Goal: Task Accomplishment & Management: Use online tool/utility

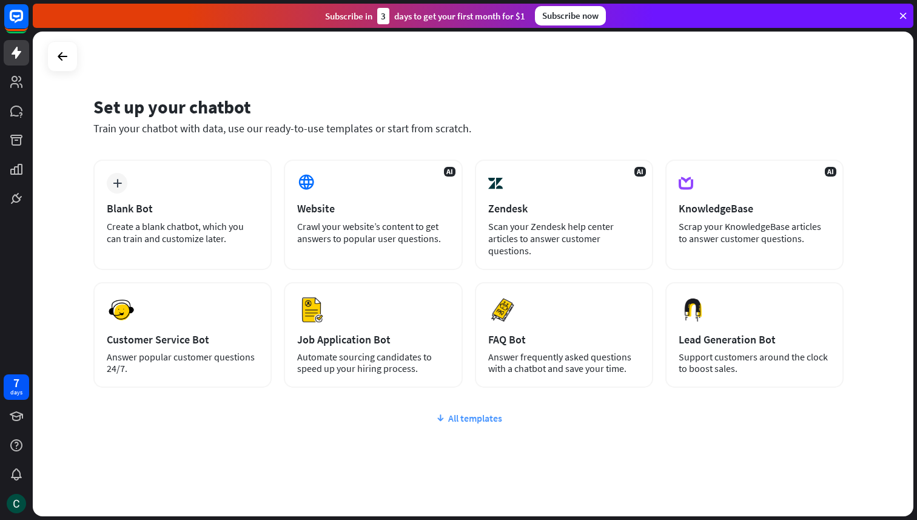
click at [469, 420] on div "All templates" at bounding box center [468, 418] width 750 height 12
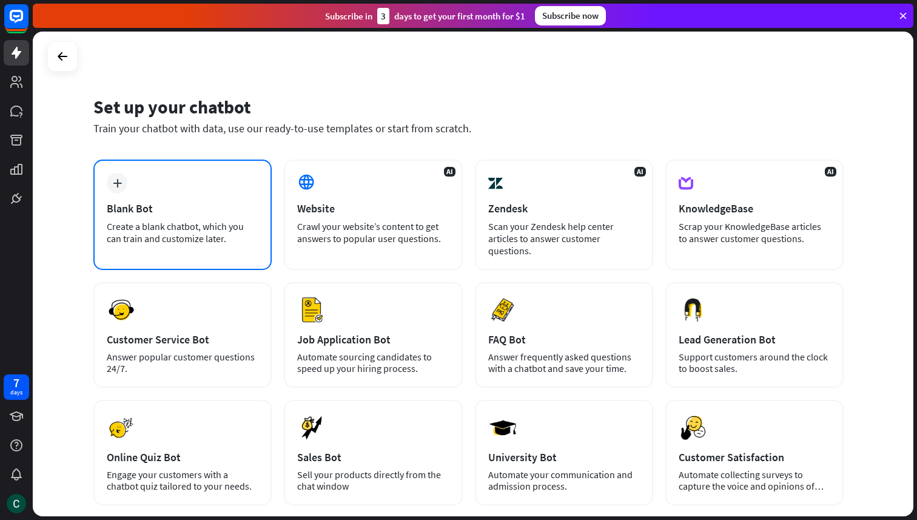
click at [228, 225] on div "Create a blank chatbot, which you can train and customize later." at bounding box center [183, 232] width 152 height 24
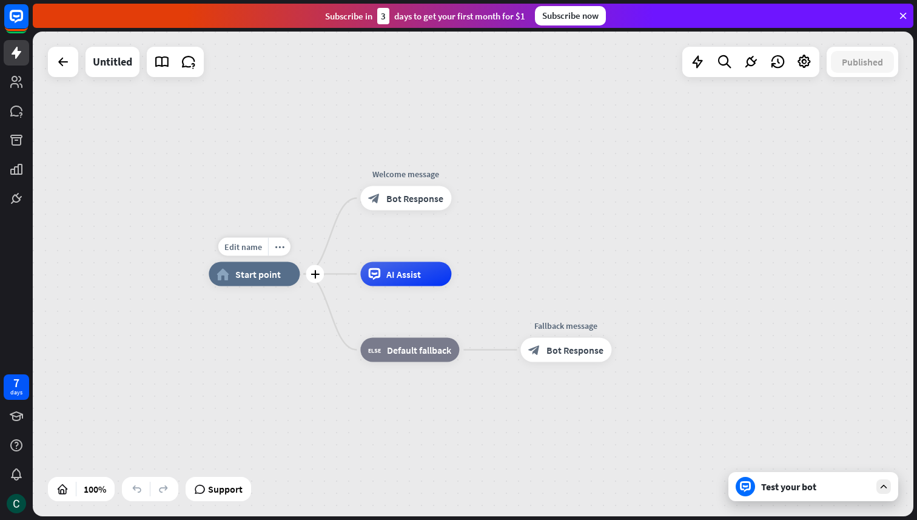
click at [267, 274] on span "Start point" at bounding box center [257, 274] width 45 height 12
click at [280, 247] on icon "more_horiz" at bounding box center [280, 246] width 10 height 9
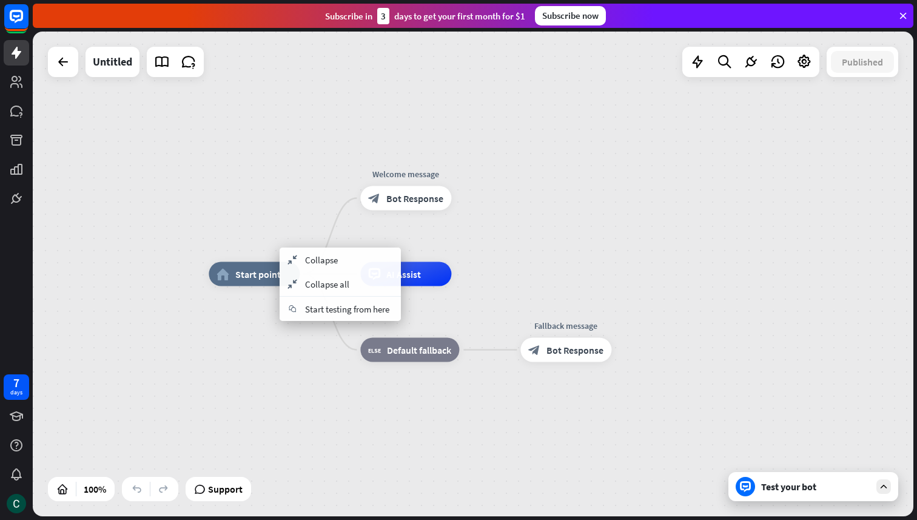
click at [266, 227] on div "home_2 Start point Welcome message block_bot_response Bot Response AI Assist bl…" at bounding box center [473, 274] width 881 height 485
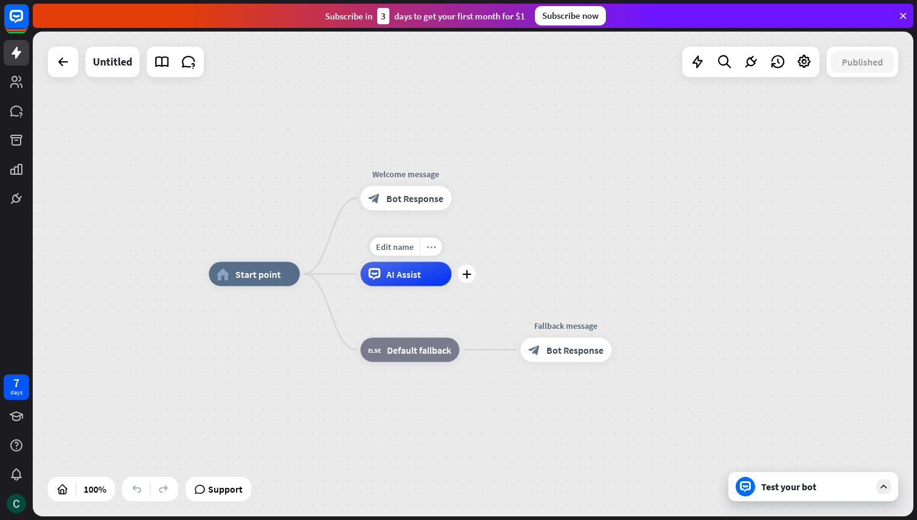
click at [432, 246] on icon "more_horiz" at bounding box center [431, 246] width 10 height 9
click at [451, 210] on div "Edit name more_horiz plus Welcome message block_bot_response Bot Response" at bounding box center [405, 198] width 91 height 24
click at [412, 206] on div "block_bot_response Bot Response" at bounding box center [405, 198] width 91 height 24
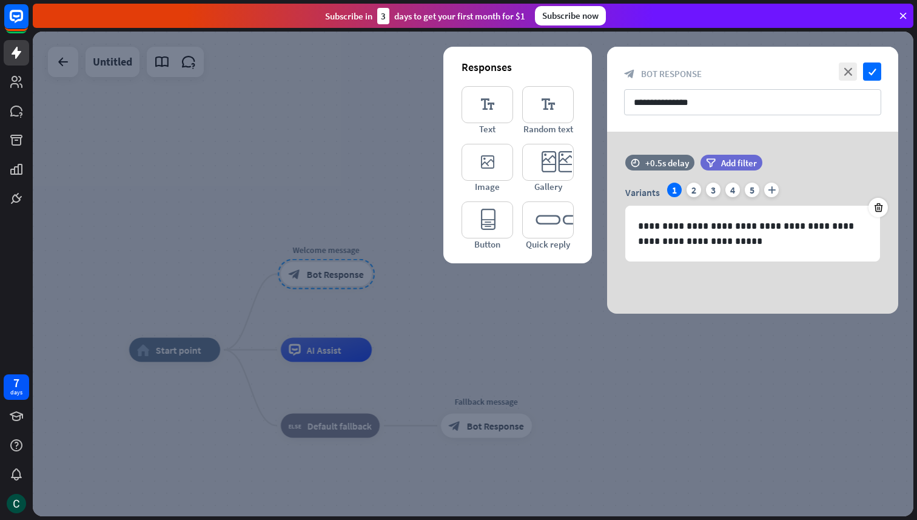
click at [385, 181] on div at bounding box center [473, 274] width 881 height 485
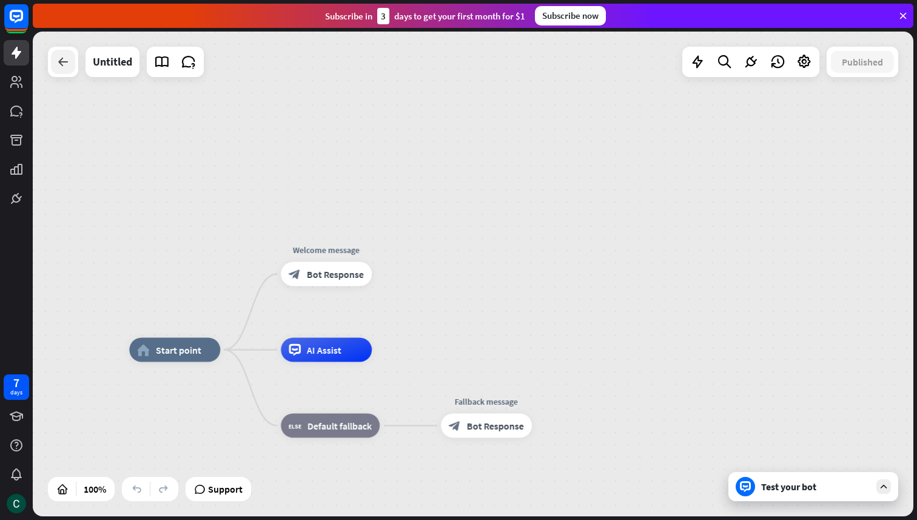
click at [62, 61] on icon at bounding box center [63, 62] width 15 height 15
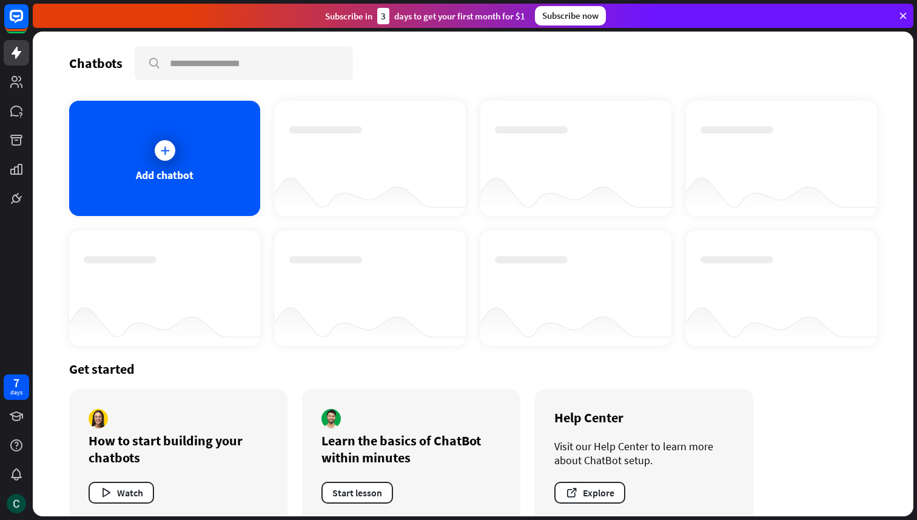
scroll to position [21, 0]
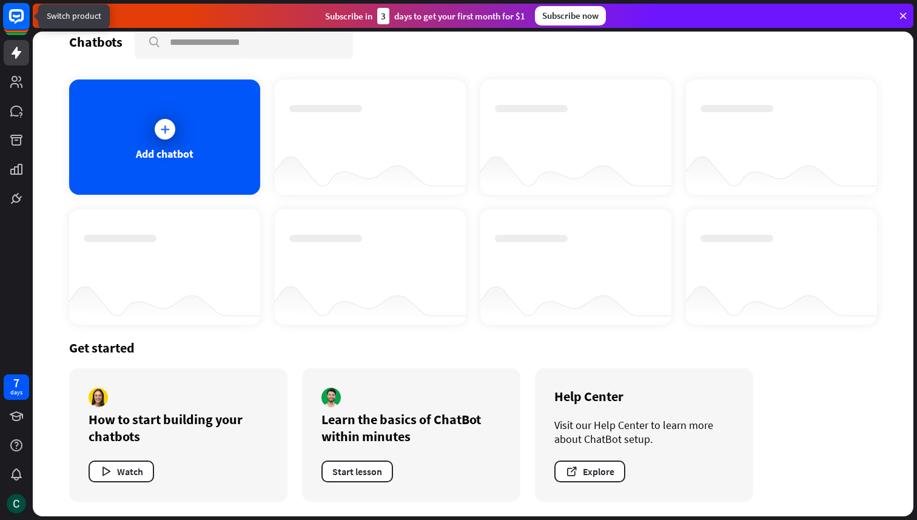
click at [15, 19] on rect at bounding box center [16, 16] width 27 height 27
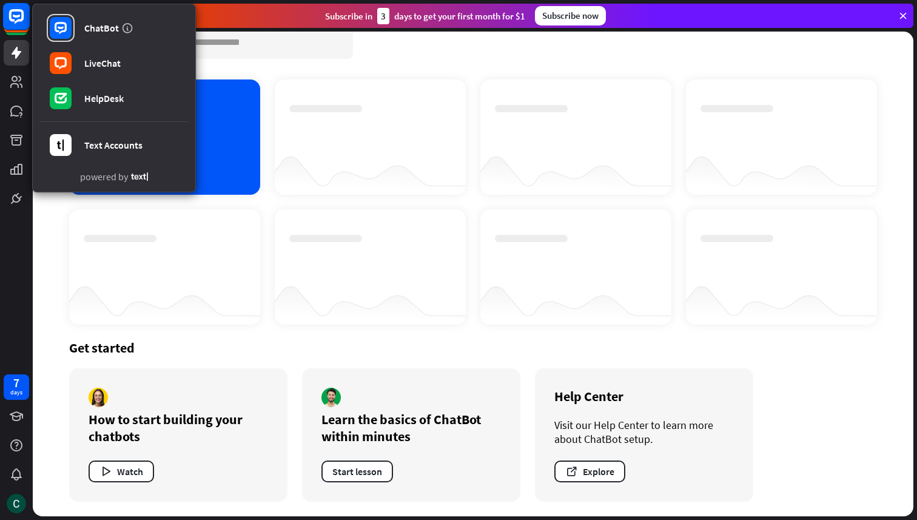
click at [12, 20] on icon at bounding box center [16, 16] width 15 height 15
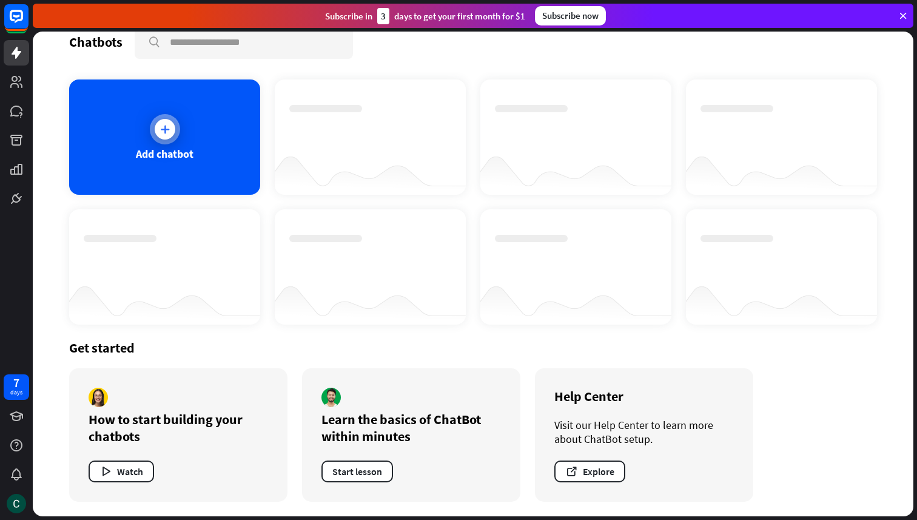
click at [164, 136] on div at bounding box center [165, 129] width 21 height 21
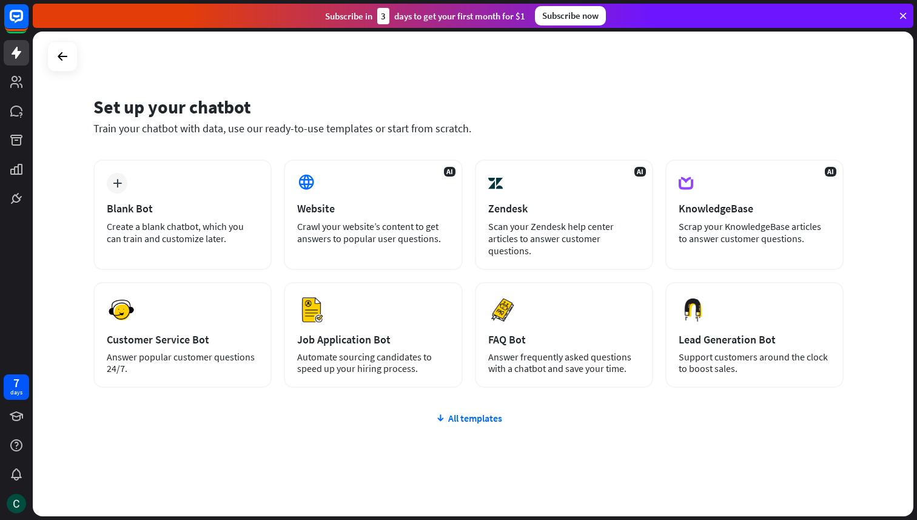
click at [560, 13] on div "Subscribe now" at bounding box center [570, 15] width 71 height 19
click at [457, 416] on div "All templates" at bounding box center [468, 418] width 750 height 12
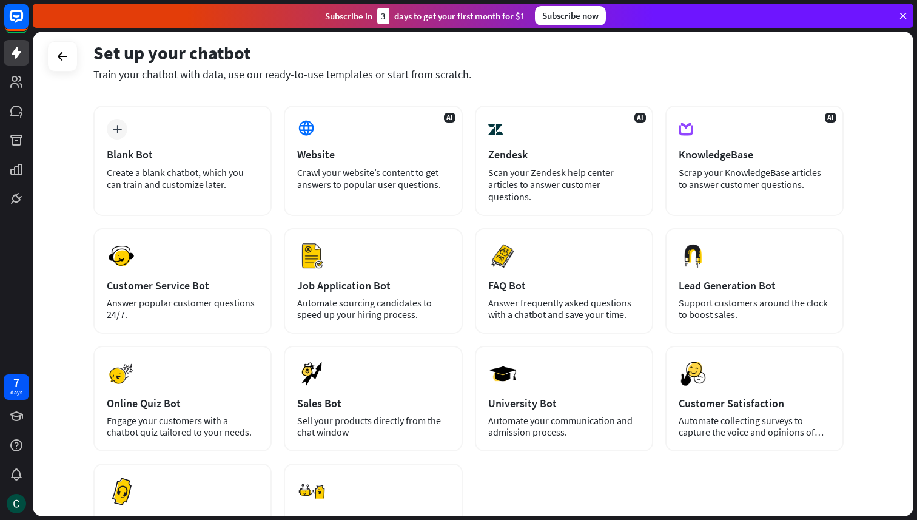
scroll to position [57, 0]
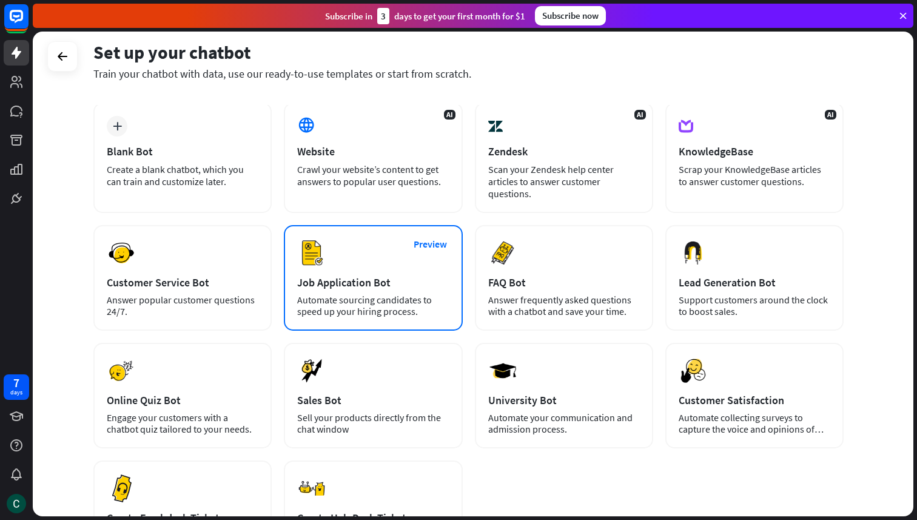
click at [438, 303] on div "Automate sourcing candidates to speed up your hiring process." at bounding box center [373, 305] width 152 height 23
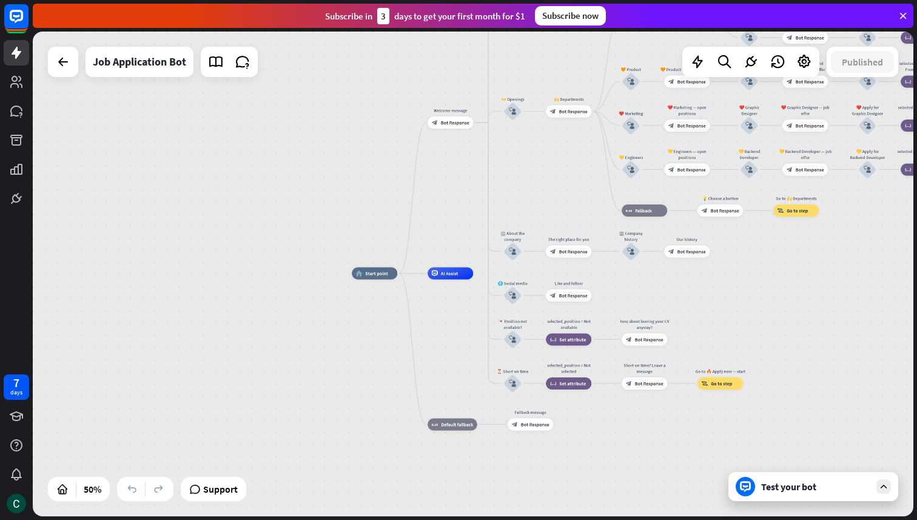
click at [884, 485] on icon at bounding box center [883, 486] width 11 height 11
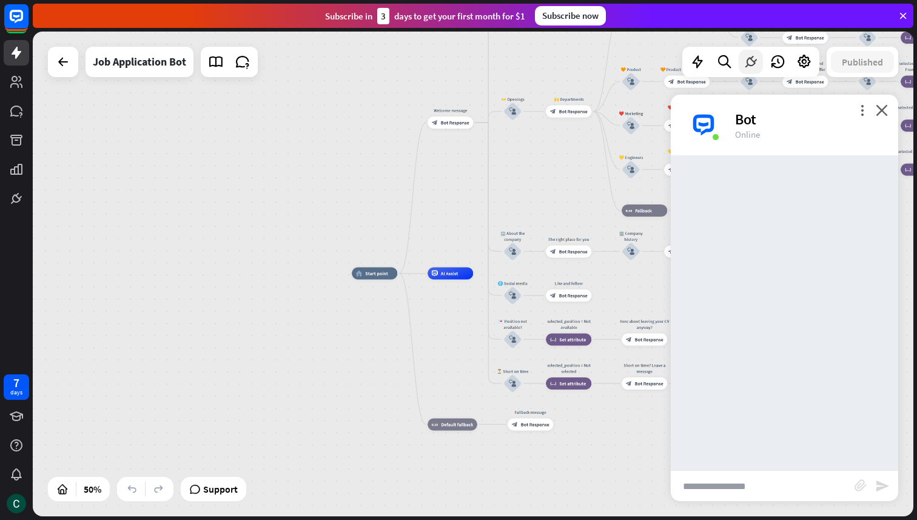
click at [750, 63] on icon at bounding box center [751, 62] width 16 height 16
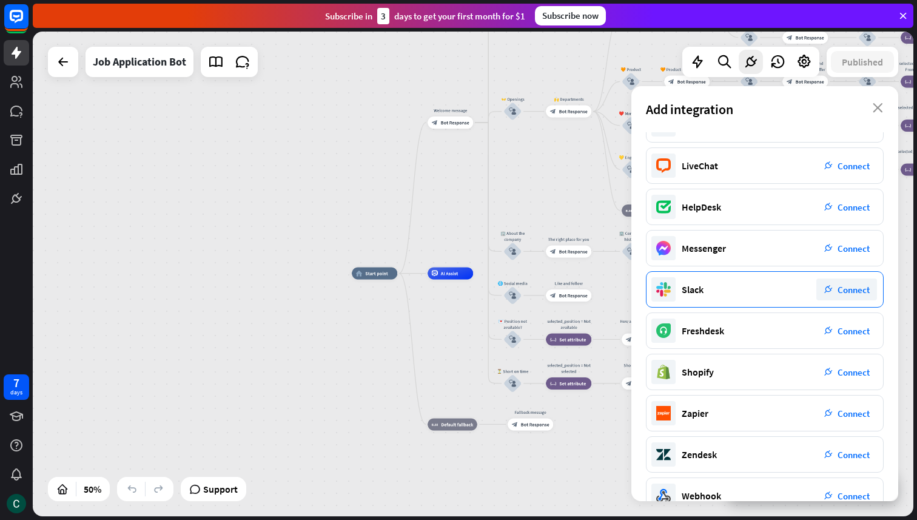
scroll to position [33, 0]
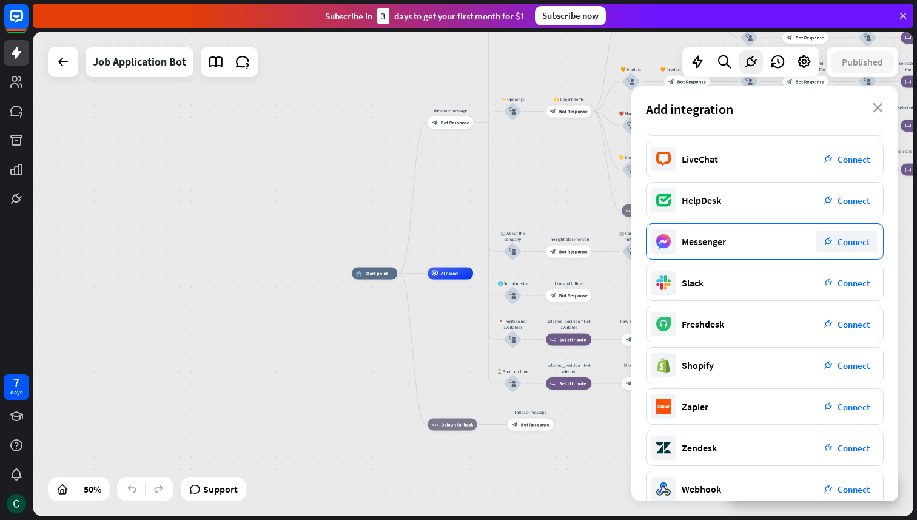
click at [856, 238] on span "Connect" at bounding box center [854, 242] width 32 height 12
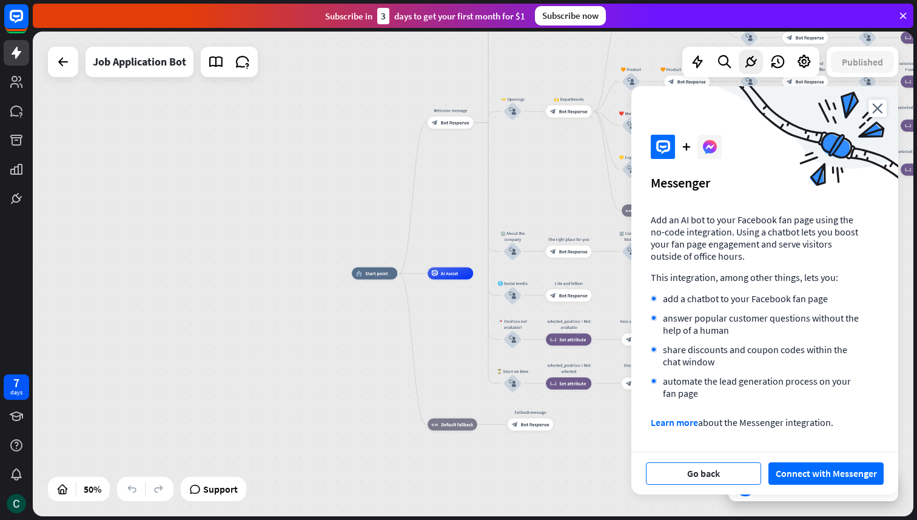
click at [713, 473] on button "Go back" at bounding box center [703, 473] width 115 height 22
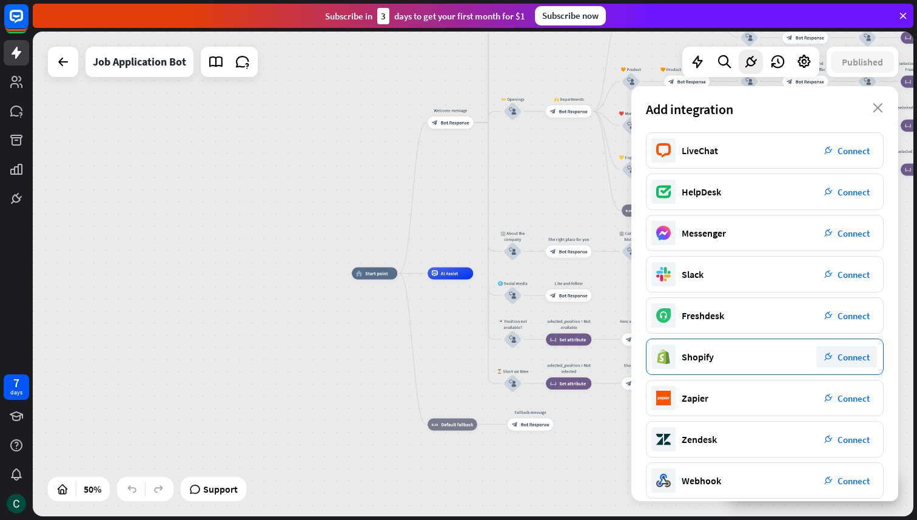
scroll to position [95, 0]
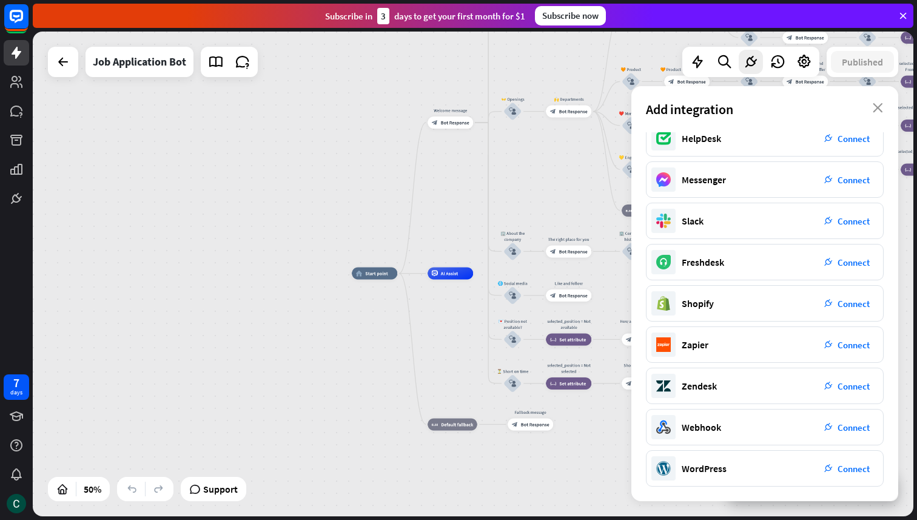
click at [292, 355] on div "home_2 Start point Welcome message block_bot_response Bot Response ✨ Main menu …" at bounding box center [473, 274] width 881 height 485
click at [61, 72] on div at bounding box center [63, 62] width 24 height 24
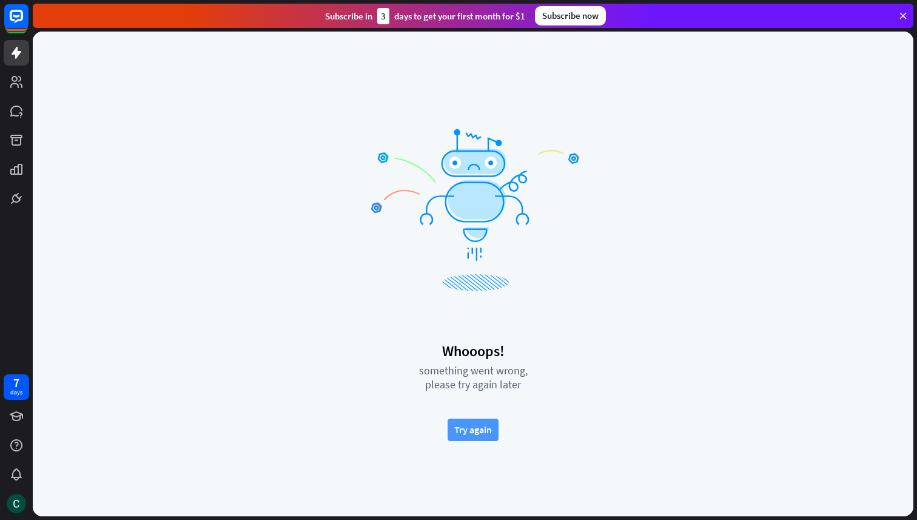
click at [471, 421] on button "Try again" at bounding box center [473, 429] width 51 height 22
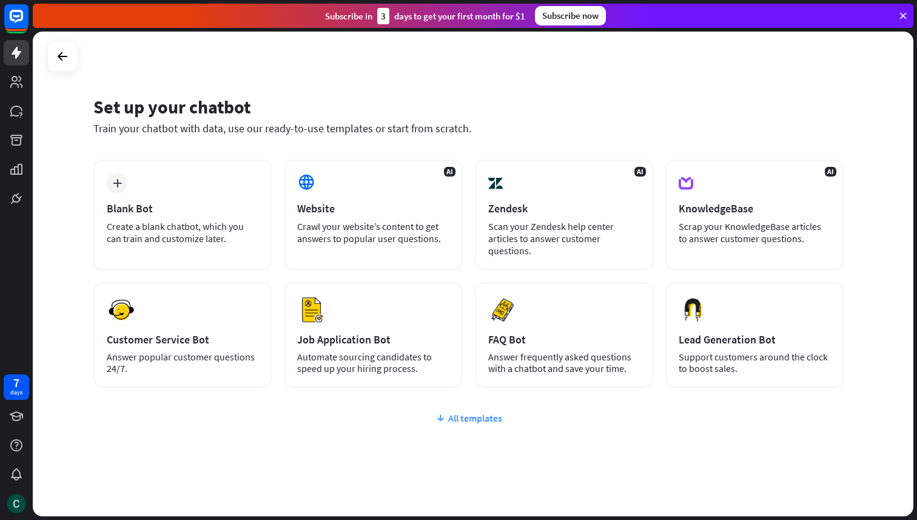
click at [474, 415] on div "All templates" at bounding box center [468, 418] width 750 height 12
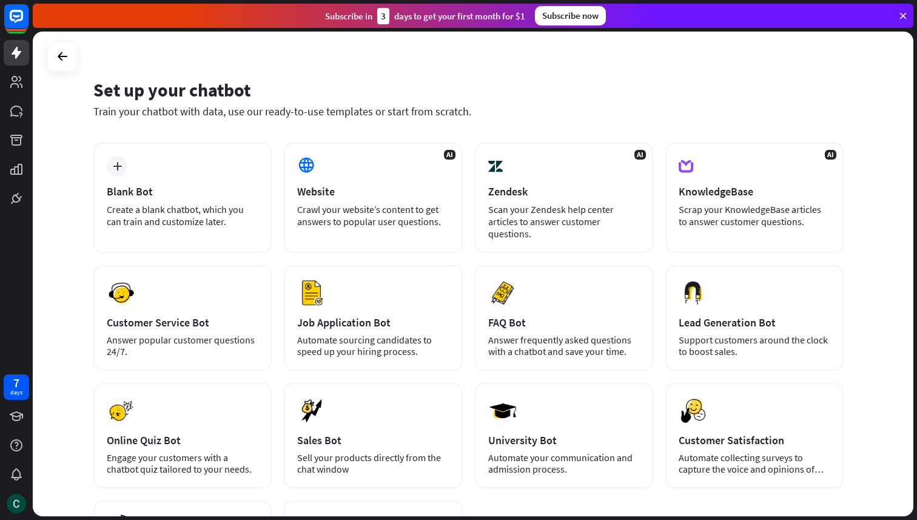
scroll to position [10, 0]
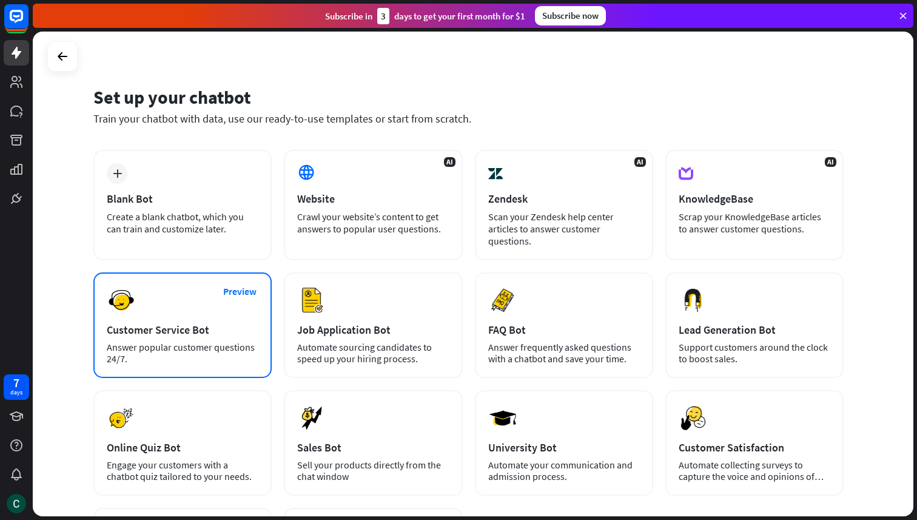
click at [203, 305] on div "Preview Customer Service Bot Answer popular customer questions 24/7." at bounding box center [182, 325] width 178 height 106
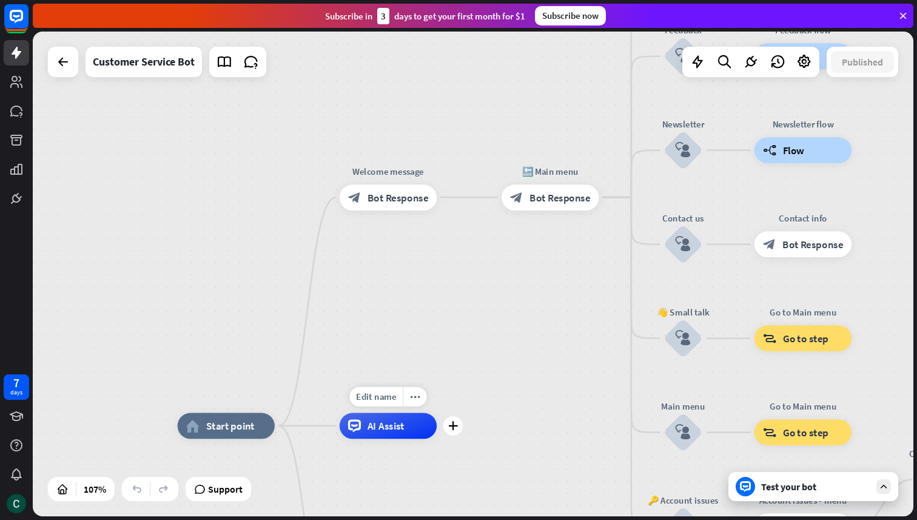
click at [389, 429] on span "AI Assist" at bounding box center [386, 425] width 37 height 13
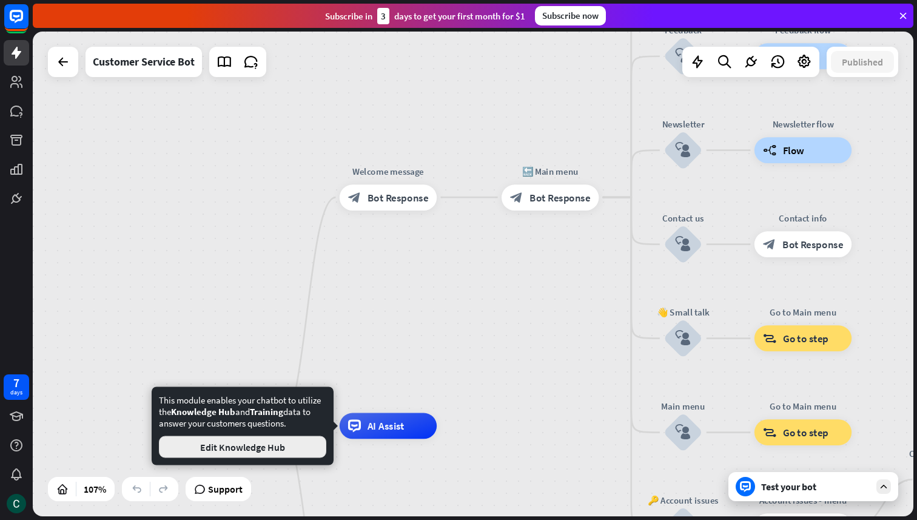
click at [296, 443] on button "Edit Knowledge Hub" at bounding box center [242, 447] width 167 height 22
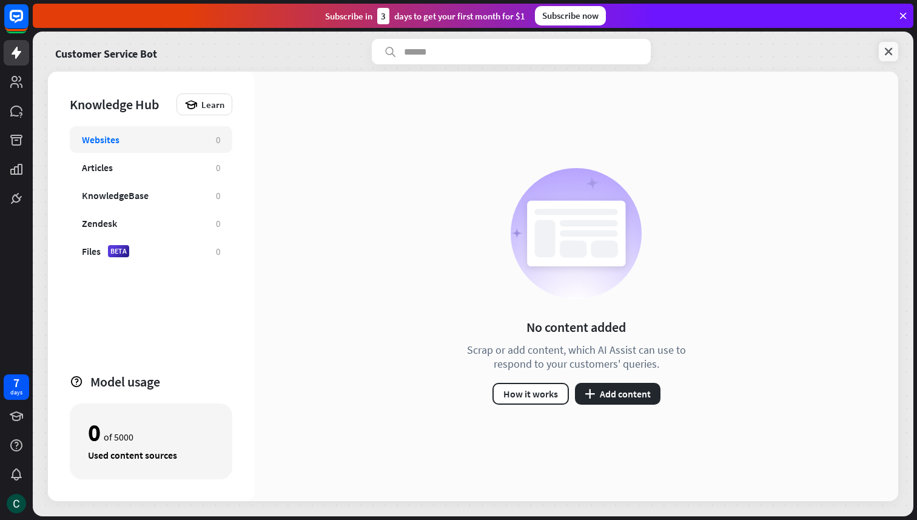
click at [893, 53] on icon at bounding box center [888, 51] width 12 height 12
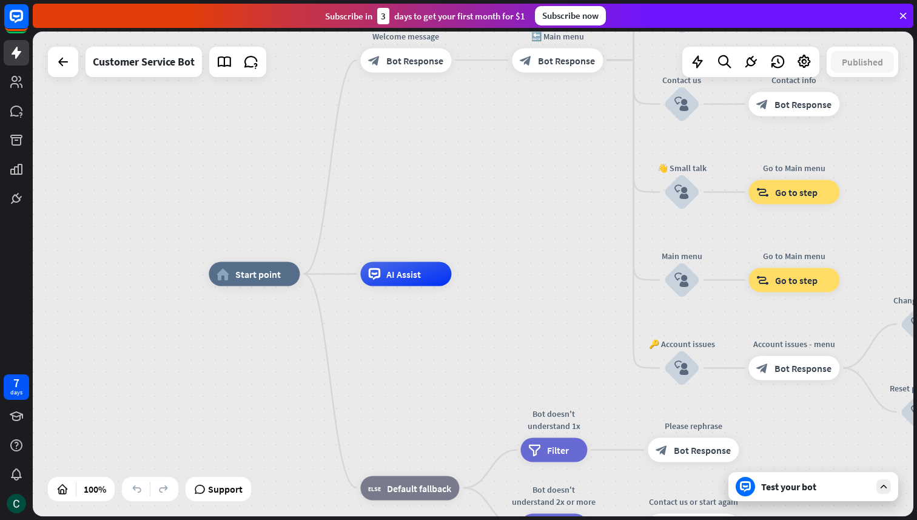
click at [452, 207] on div "home_2 Start point Welcome message block_bot_response Bot Response 🔙 Main menu …" at bounding box center [473, 274] width 881 height 485
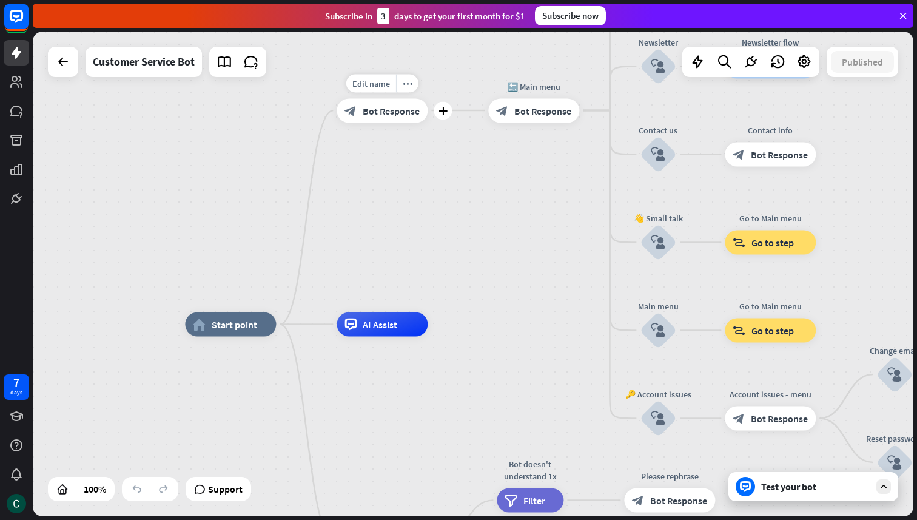
click at [368, 113] on span "Bot Response" at bounding box center [391, 110] width 57 height 12
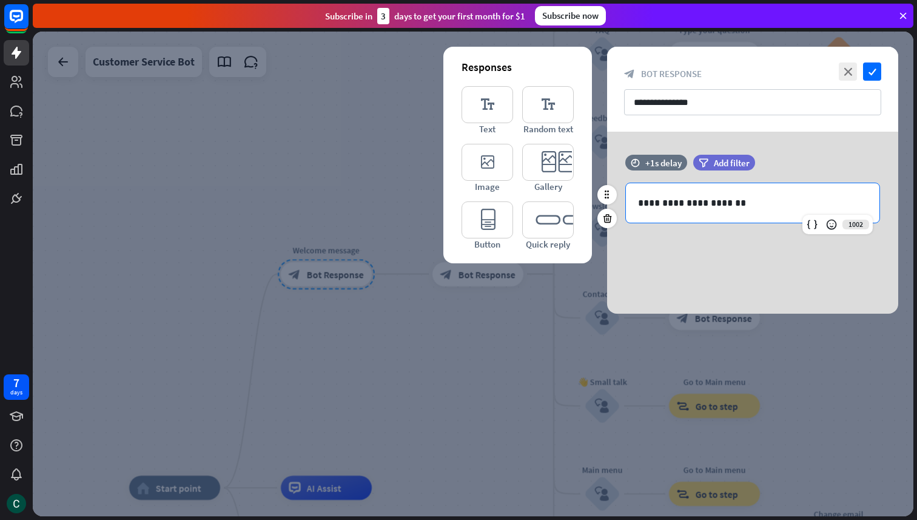
click at [705, 197] on p "**********" at bounding box center [752, 202] width 229 height 15
click at [697, 177] on div "filter Add filter" at bounding box center [754, 169] width 123 height 28
click at [218, 215] on div at bounding box center [473, 274] width 881 height 485
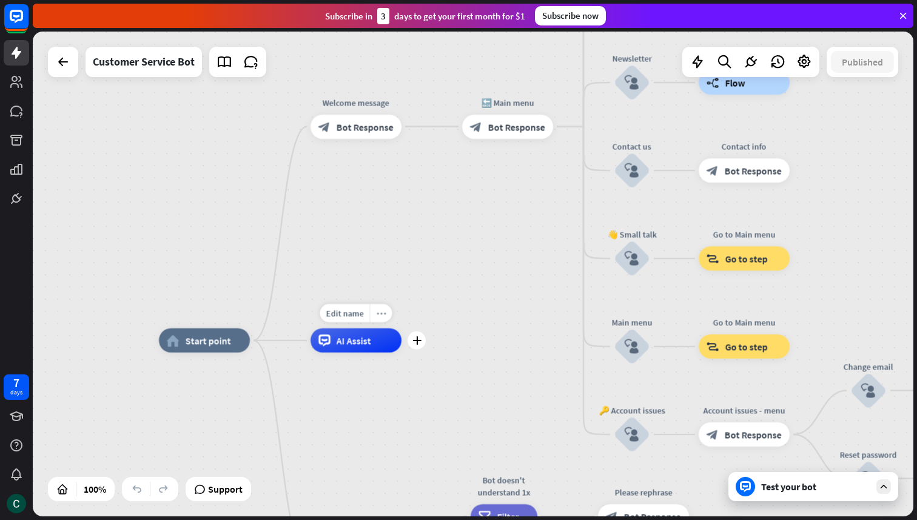
click at [383, 318] on div "more_horiz" at bounding box center [381, 313] width 22 height 18
click at [410, 294] on div "home_2 Start point Welcome message block_bot_response Bot Response 🔙 Main menu …" at bounding box center [473, 274] width 881 height 485
click at [461, 294] on div "home_2 Start point Welcome message block_bot_response Bot Response 🔙 Main menu …" at bounding box center [473, 274] width 881 height 485
drag, startPoint x: 366, startPoint y: 338, endPoint x: 446, endPoint y: 333, distance: 80.9
click at [446, 333] on div "home_2 Start point Welcome message block_bot_response Bot Response 🔙 Main menu …" at bounding box center [473, 274] width 881 height 485
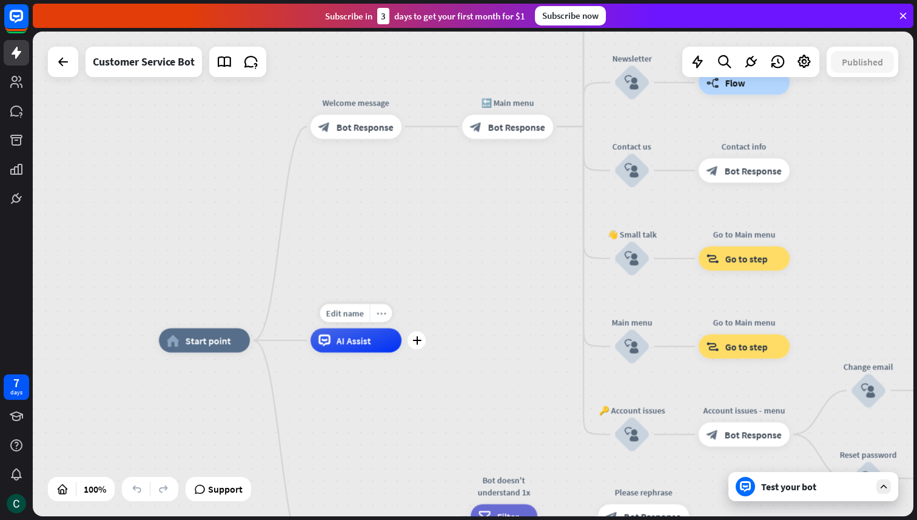
click at [383, 315] on icon "more_horiz" at bounding box center [382, 313] width 10 height 9
click at [380, 277] on div "home_2 Start point Welcome message block_bot_response Bot Response 🔙 Main menu …" at bounding box center [473, 274] width 881 height 485
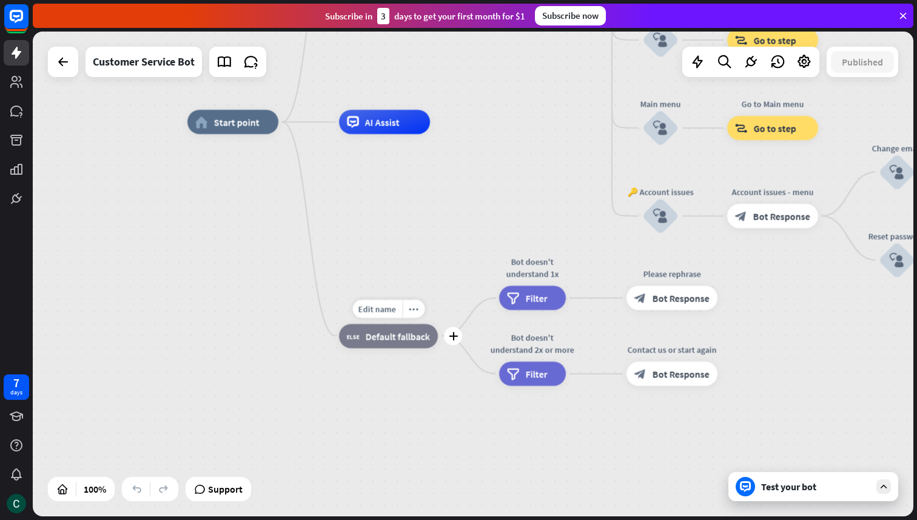
click at [392, 334] on span "Default fallback" at bounding box center [398, 336] width 64 height 12
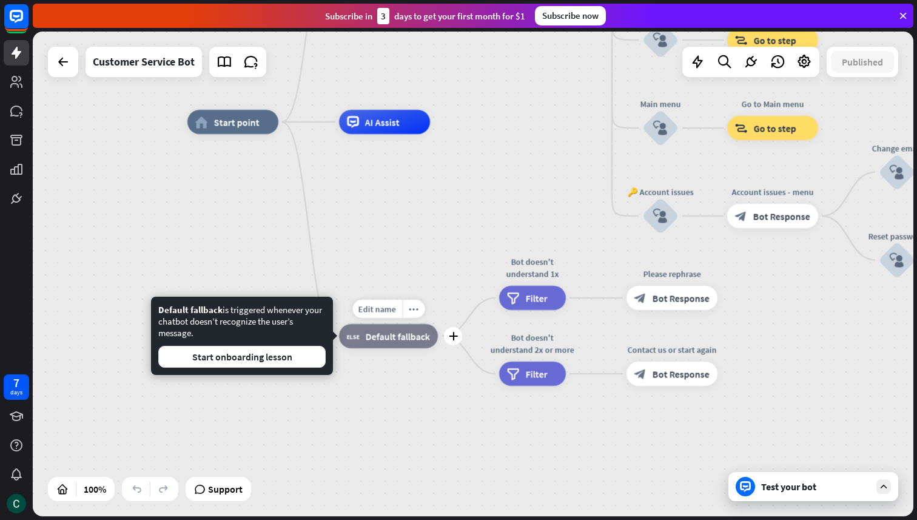
click at [392, 334] on span "Default fallback" at bounding box center [398, 336] width 64 height 12
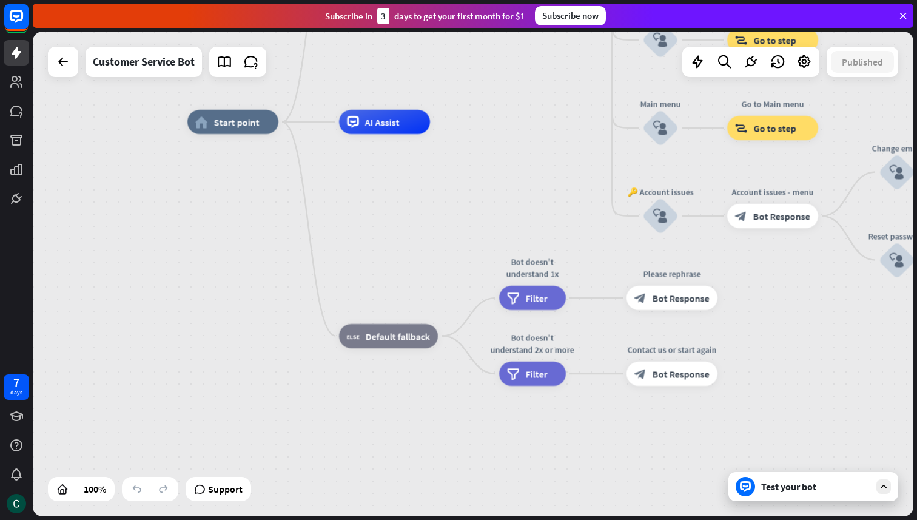
click at [392, 381] on div "home_2 Start point Welcome message block_bot_response Bot Response 🔙 Main menu …" at bounding box center [627, 364] width 881 height 485
click at [531, 297] on span "Filter" at bounding box center [537, 298] width 22 height 12
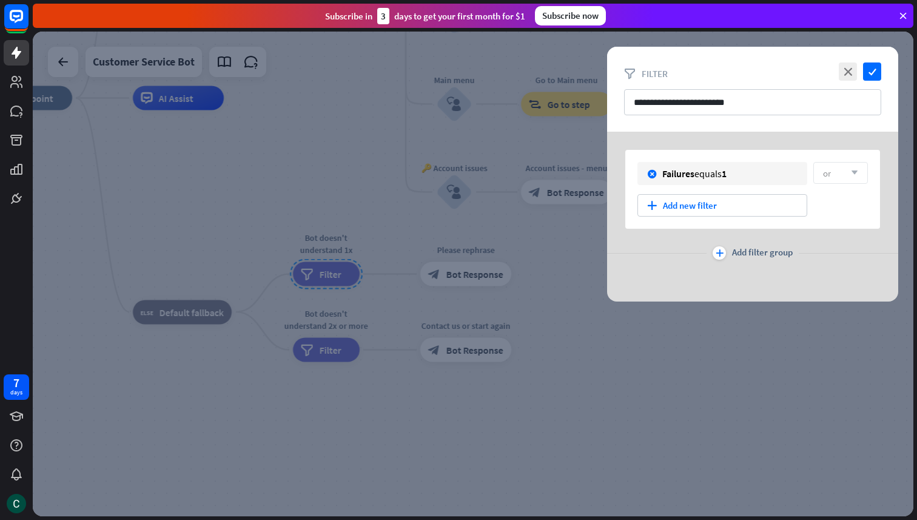
click at [332, 234] on div at bounding box center [473, 274] width 881 height 485
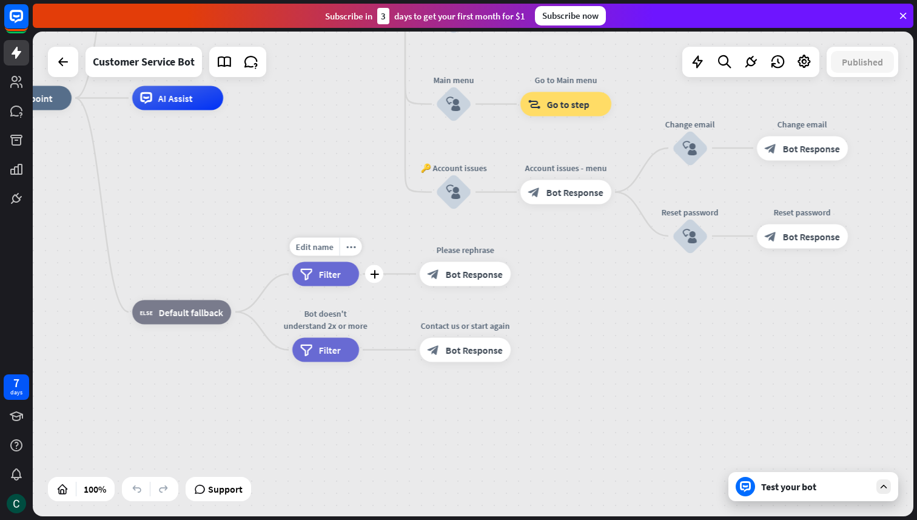
click at [327, 205] on div "home_2 Start point Welcome message block_bot_response Bot Response 🔙 Main menu …" at bounding box center [421, 340] width 881 height 485
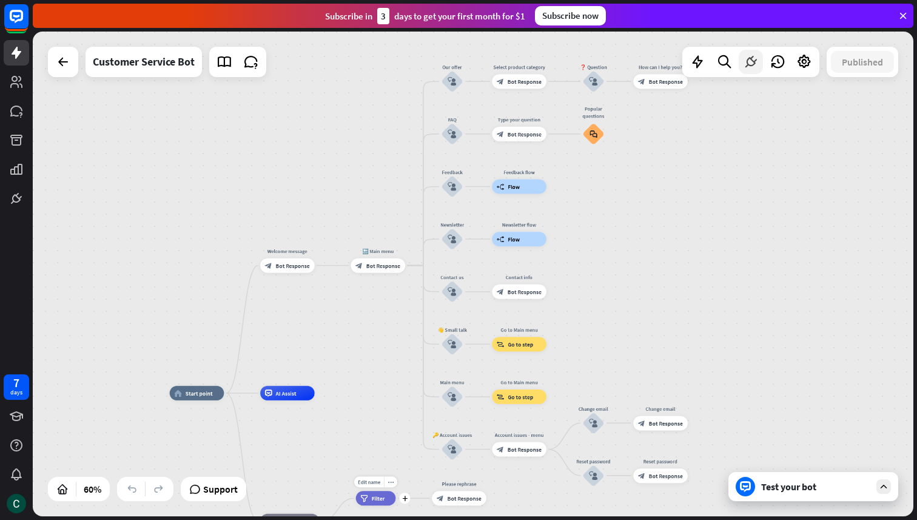
click at [755, 66] on icon at bounding box center [751, 62] width 16 height 16
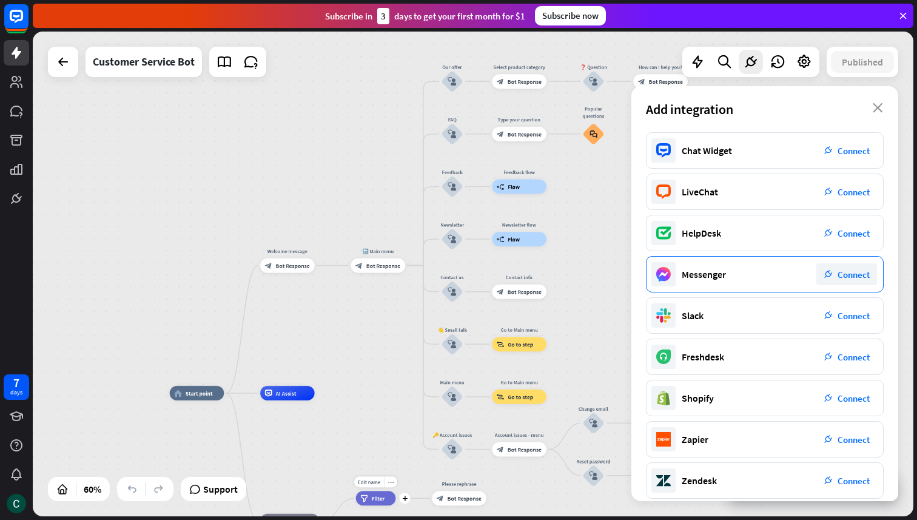
click at [854, 278] on span "Connect" at bounding box center [854, 275] width 32 height 12
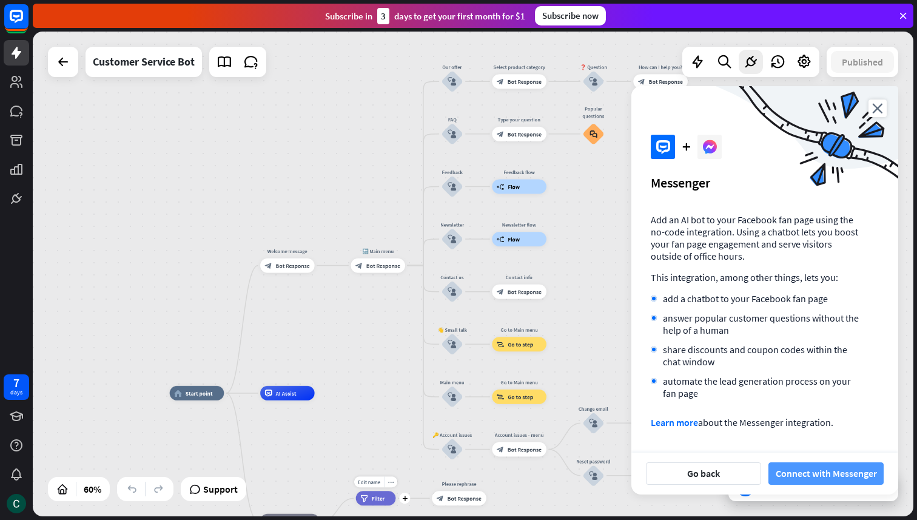
click at [824, 470] on button "Connect with Messenger" at bounding box center [825, 473] width 115 height 22
click at [13, 503] on img at bounding box center [16, 503] width 19 height 19
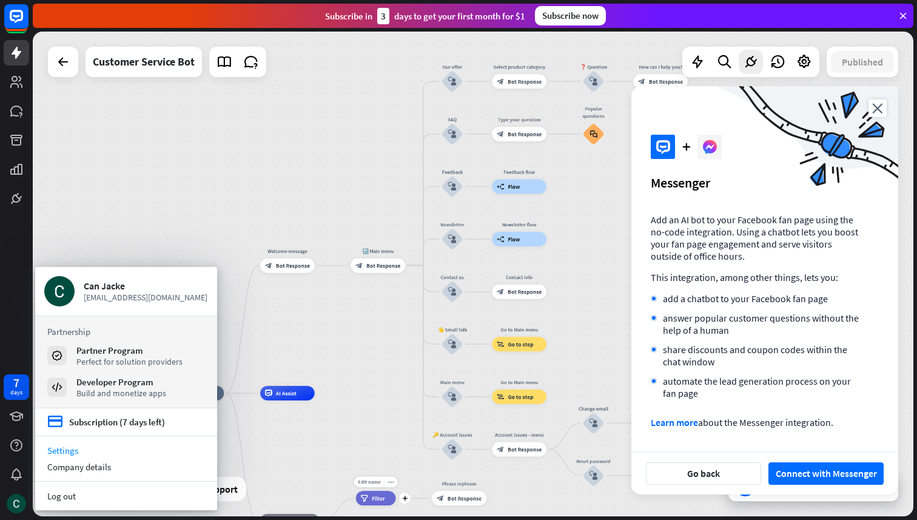
click at [81, 449] on link "Settings" at bounding box center [126, 450] width 182 height 16
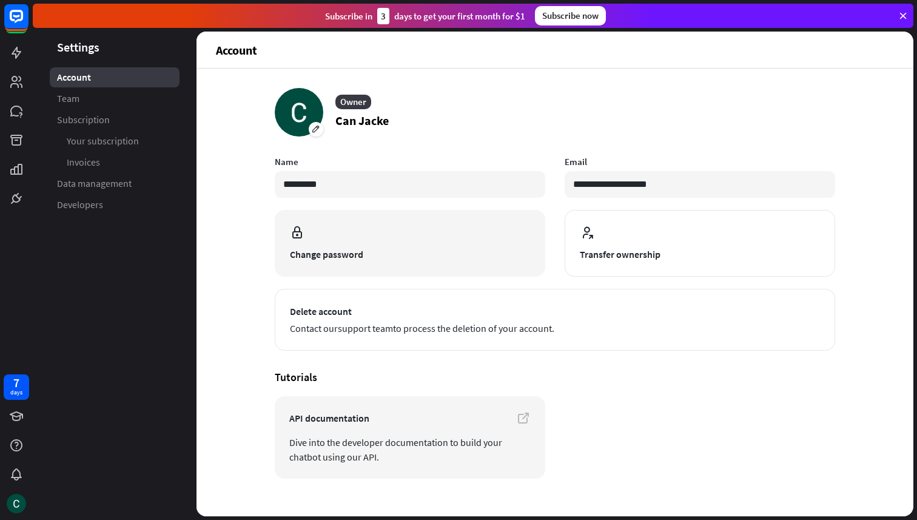
scroll to position [18, 0]
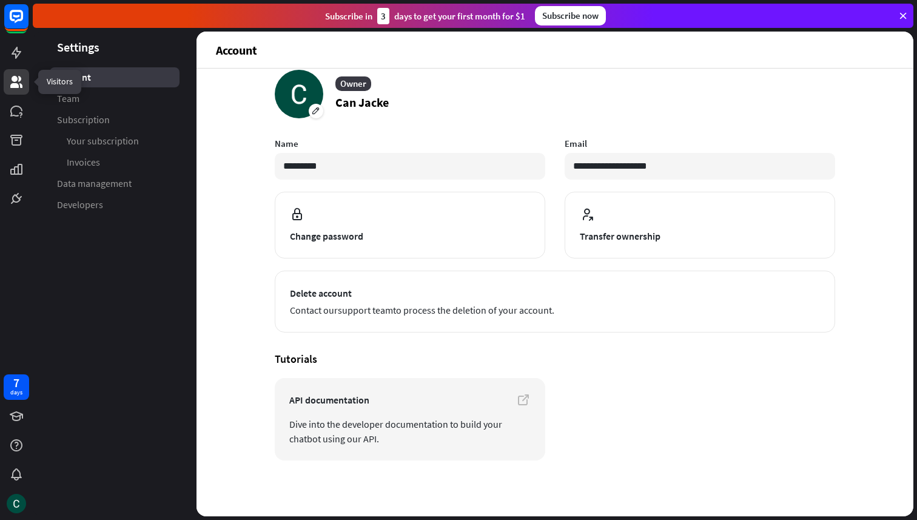
click at [16, 76] on icon at bounding box center [16, 82] width 12 height 12
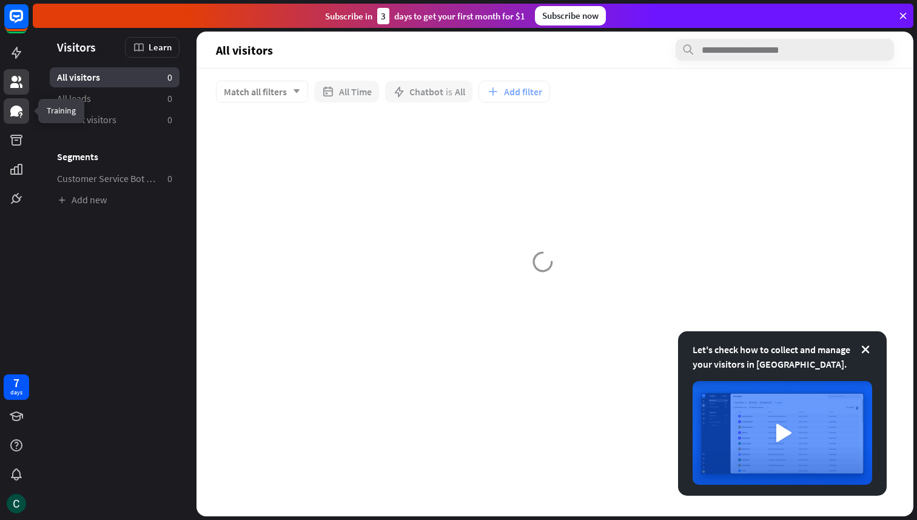
click at [14, 116] on icon at bounding box center [16, 111] width 15 height 15
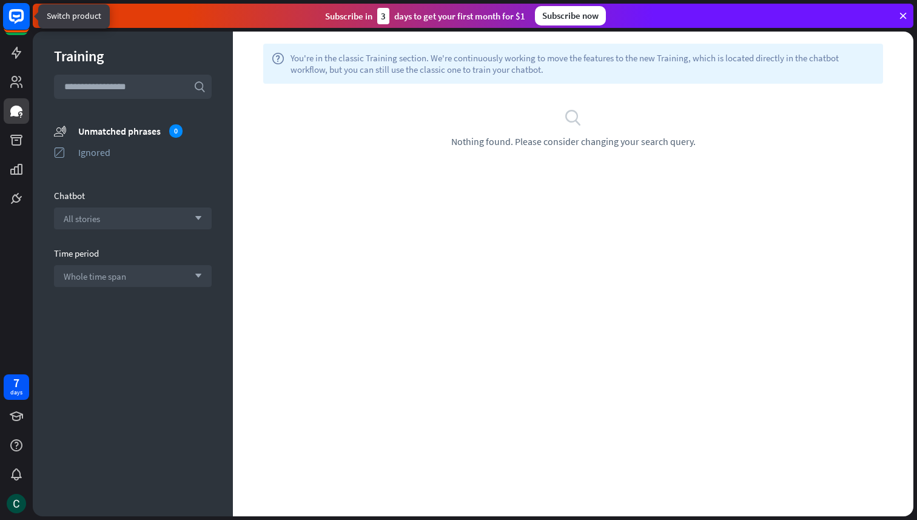
click at [13, 12] on icon at bounding box center [16, 16] width 15 height 15
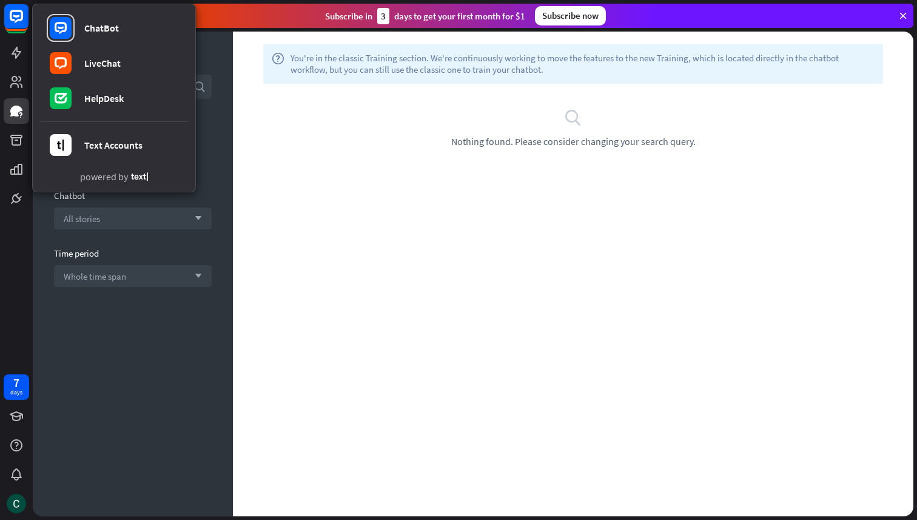
click at [0, 33] on div "ChatBot LiveChat HelpDesk Text Accounts powered by" at bounding box center [16, 105] width 33 height 211
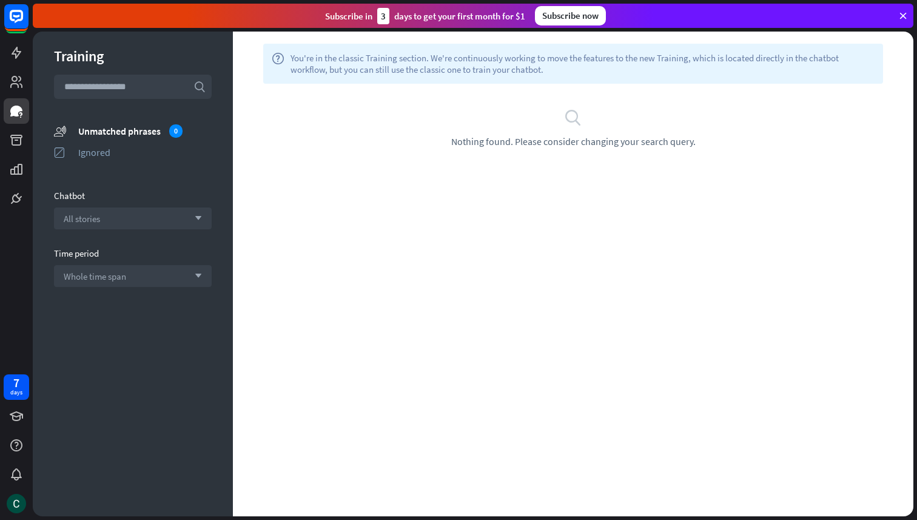
click at [1, 54] on div at bounding box center [16, 105] width 33 height 211
click at [22, 53] on icon at bounding box center [16, 52] width 15 height 15
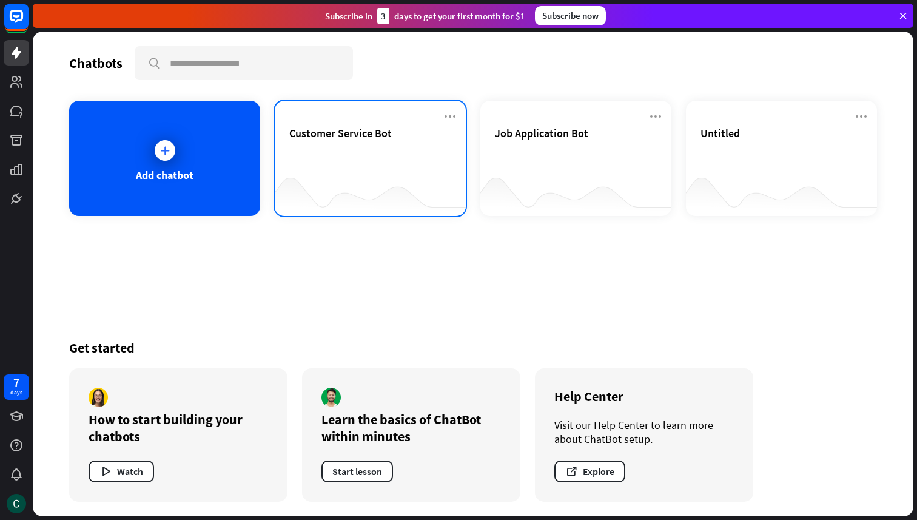
click at [373, 141] on div "Customer Service Bot" at bounding box center [370, 147] width 162 height 42
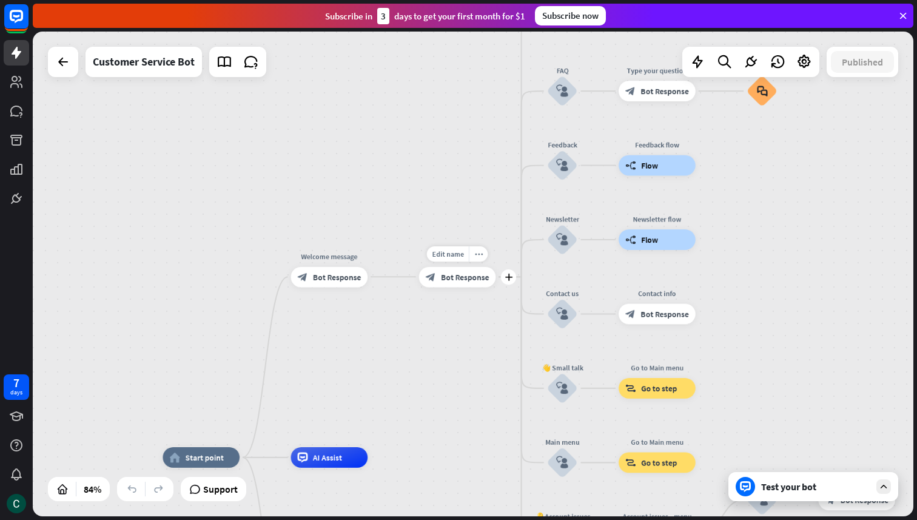
click at [462, 281] on span "Bot Response" at bounding box center [465, 277] width 48 height 10
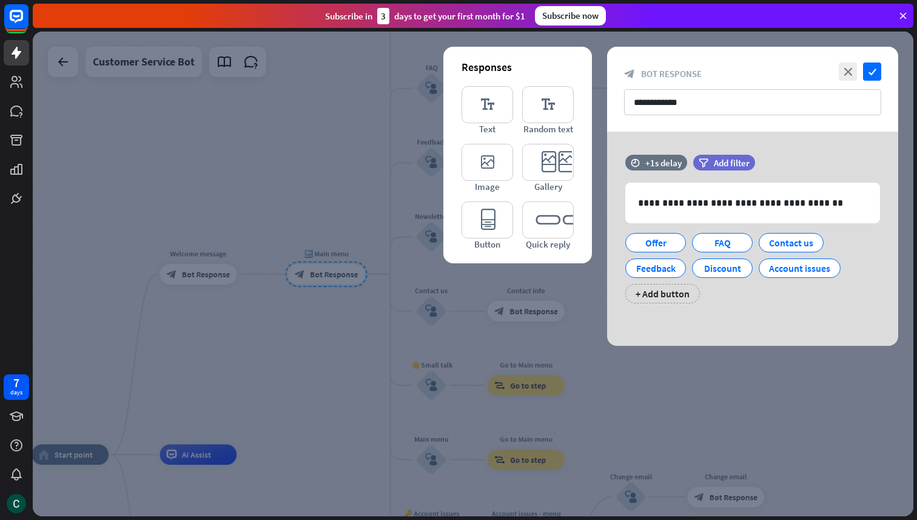
click at [600, 397] on div at bounding box center [473, 274] width 881 height 485
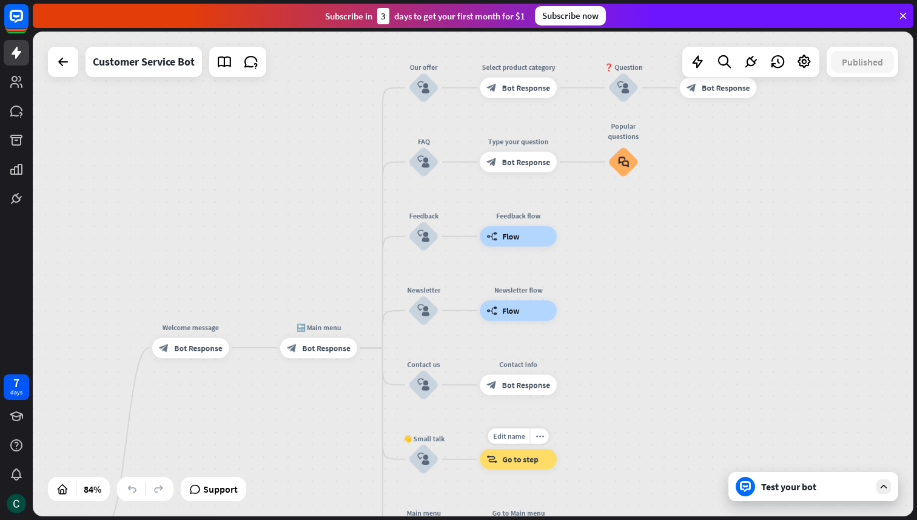
click at [522, 455] on span "Go to step" at bounding box center [521, 459] width 36 height 10
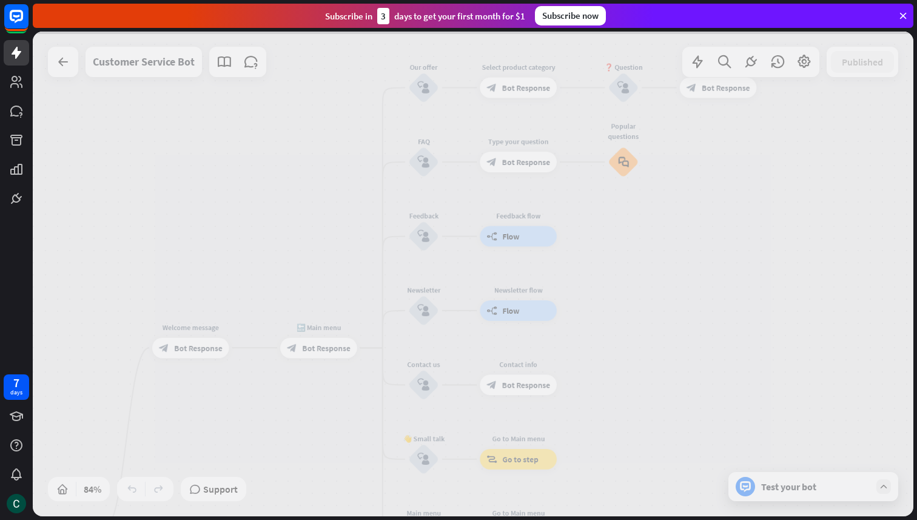
click at [522, 455] on div at bounding box center [473, 274] width 881 height 485
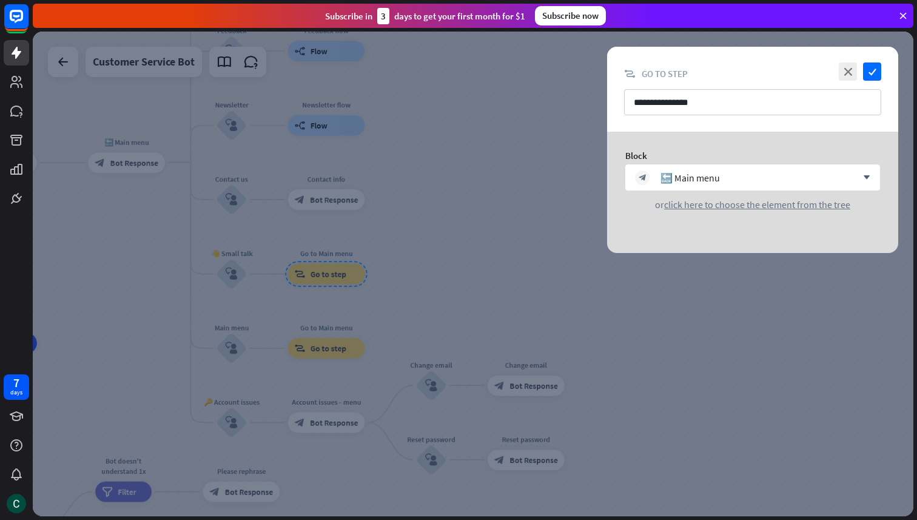
click at [502, 219] on div at bounding box center [473, 274] width 881 height 485
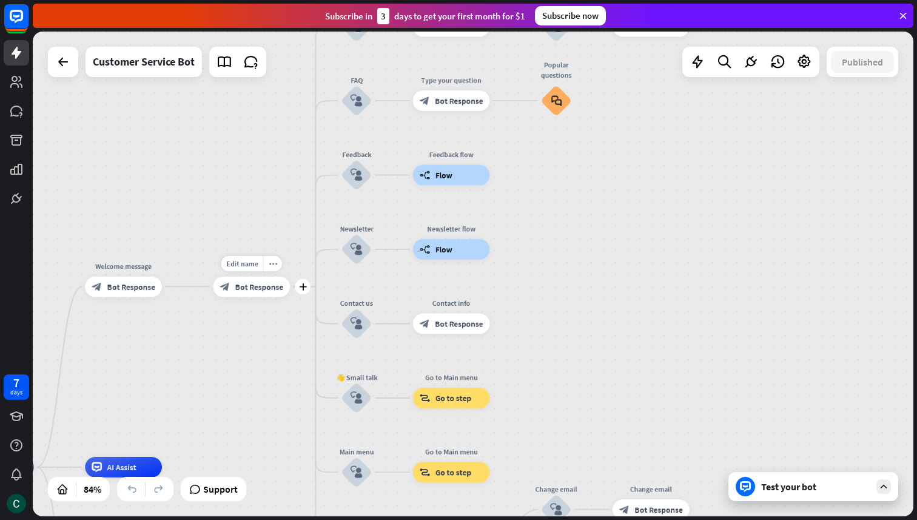
click at [276, 291] on span "Bot Response" at bounding box center [259, 286] width 48 height 10
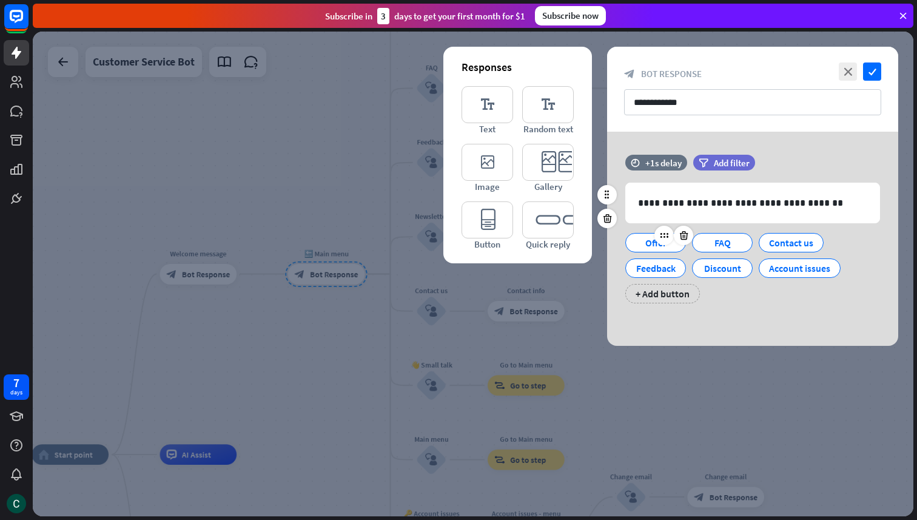
click at [639, 247] on div "Offer" at bounding box center [656, 243] width 40 height 18
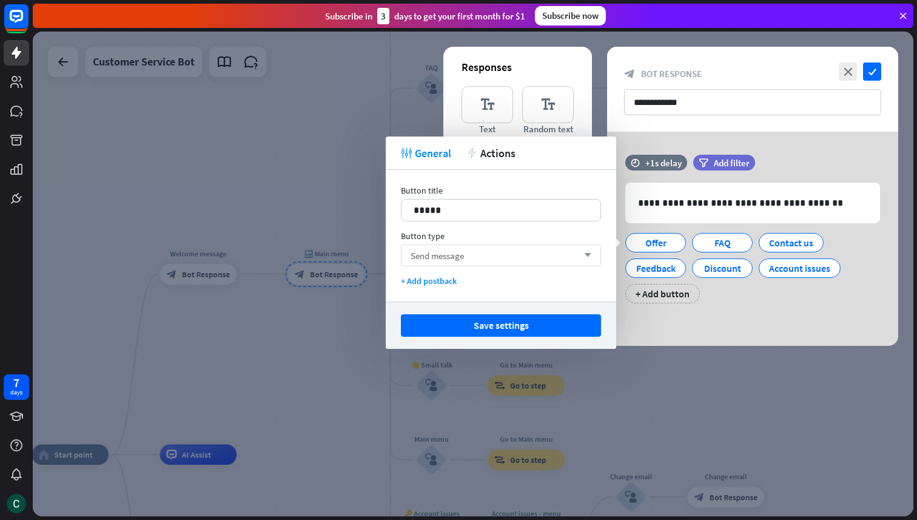
click at [447, 257] on span "Send message" at bounding box center [437, 256] width 53 height 12
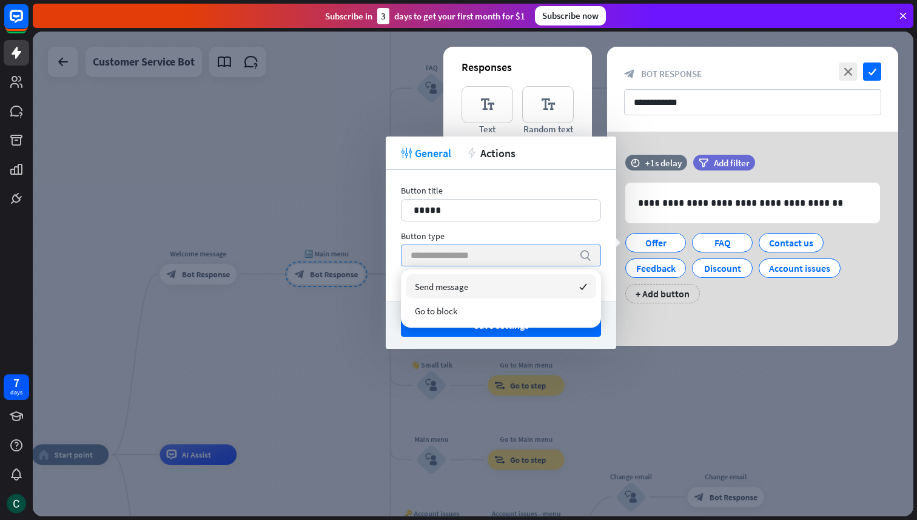
click at [461, 230] on div "Button type" at bounding box center [501, 235] width 200 height 11
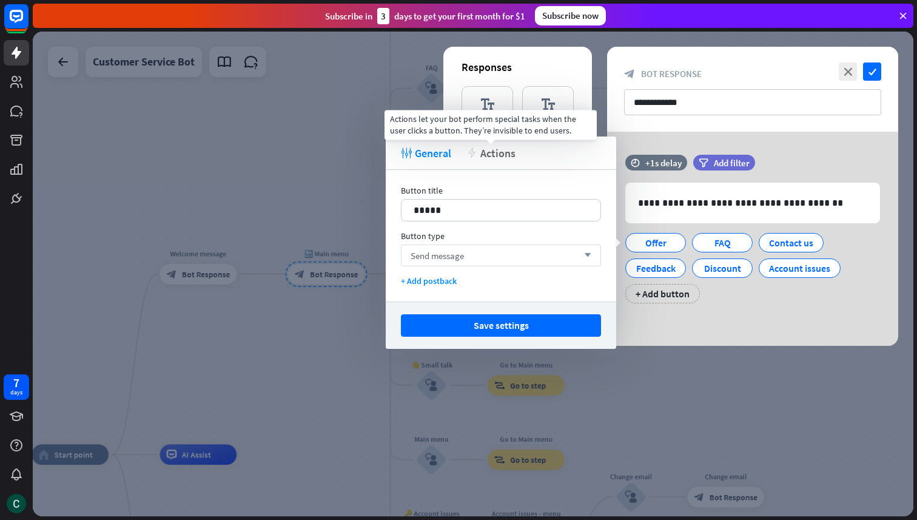
click at [486, 153] on span "Actions" at bounding box center [497, 153] width 35 height 14
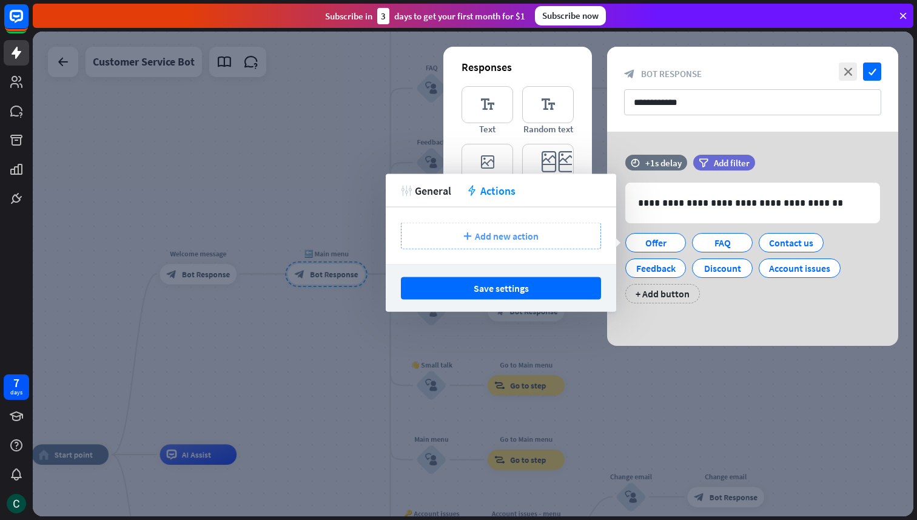
click at [474, 235] on div "plus Add new action" at bounding box center [501, 236] width 200 height 27
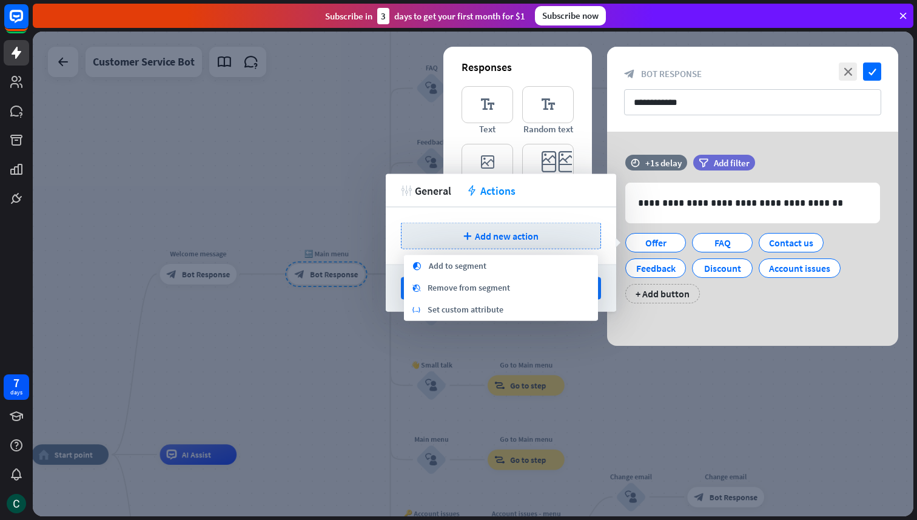
click at [396, 258] on div "plus Add new action" at bounding box center [501, 235] width 230 height 57
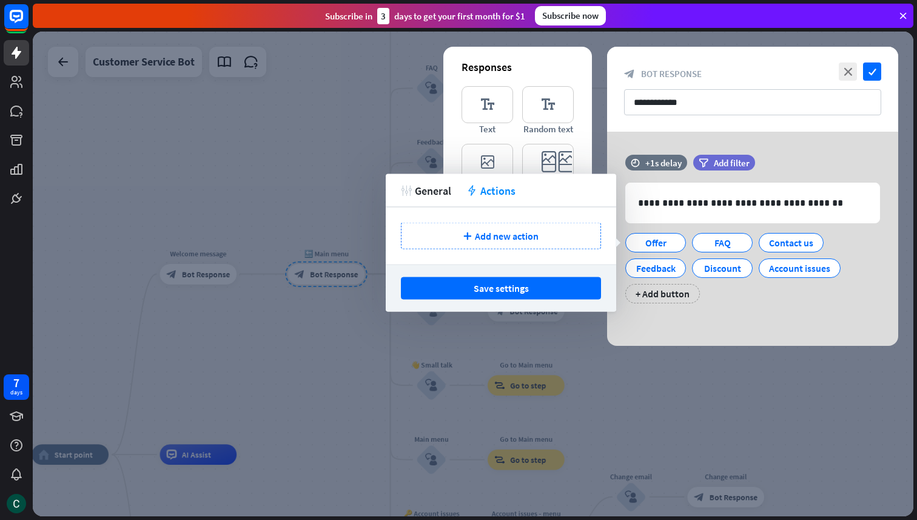
click at [306, 355] on div at bounding box center [473, 274] width 881 height 485
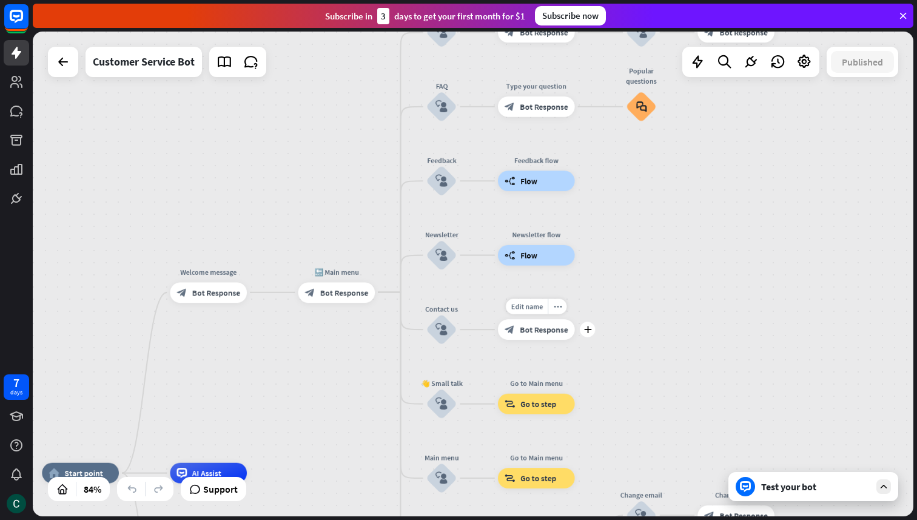
click at [551, 331] on span "Bot Response" at bounding box center [544, 329] width 48 height 10
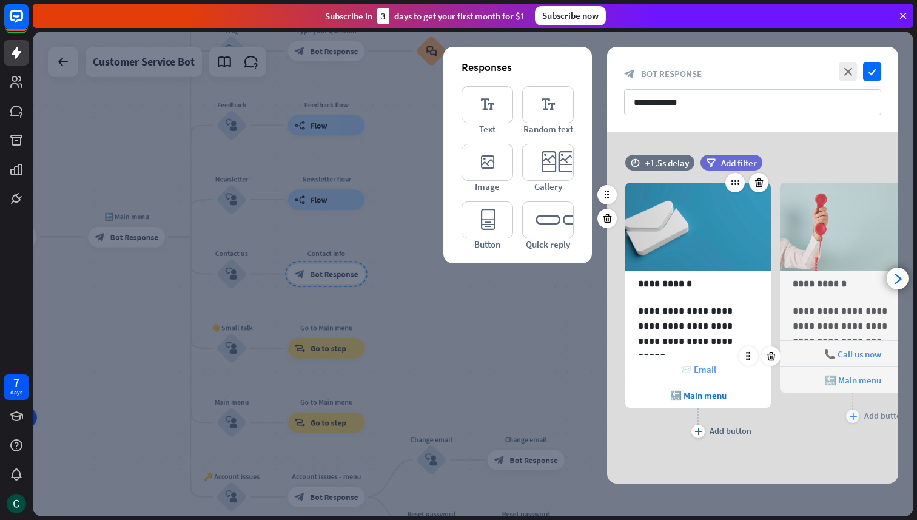
click at [722, 374] on div "📨 Email" at bounding box center [698, 368] width 146 height 25
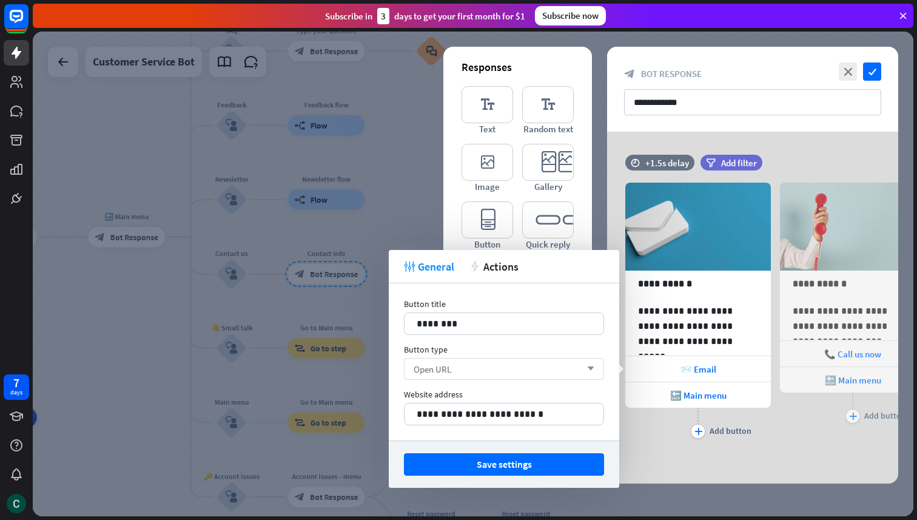
click at [524, 363] on div "Open URL arrow_down" at bounding box center [504, 369] width 200 height 22
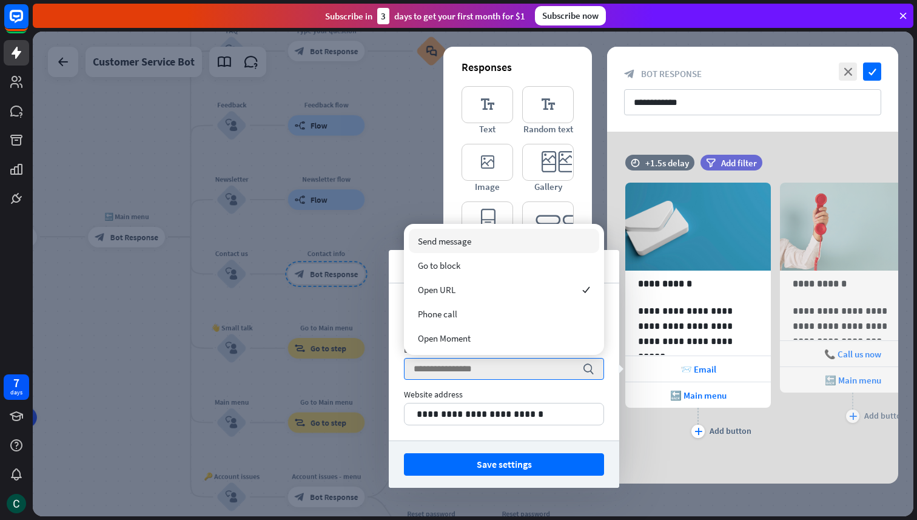
click at [596, 389] on div "Website address" at bounding box center [504, 394] width 200 height 11
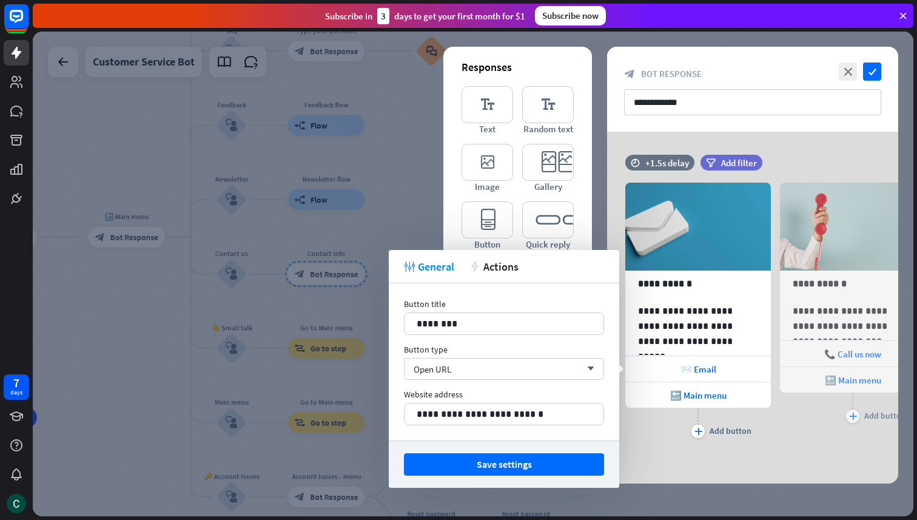
click at [312, 358] on div at bounding box center [473, 274] width 881 height 485
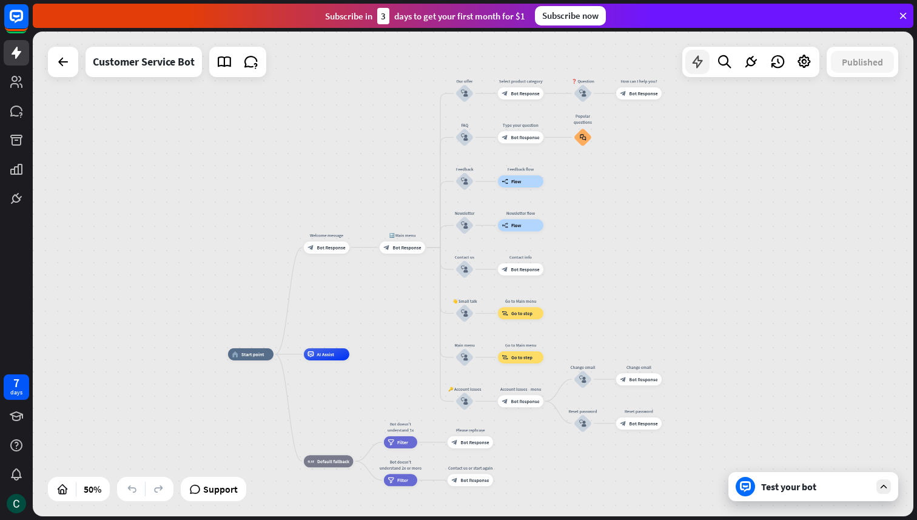
drag, startPoint x: 723, startPoint y: 113, endPoint x: 696, endPoint y: 66, distance: 54.6
click at [696, 65] on div "home_2 Start point Welcome message block_bot_response Bot Response 🔙 Main menu …" at bounding box center [473, 274] width 881 height 485
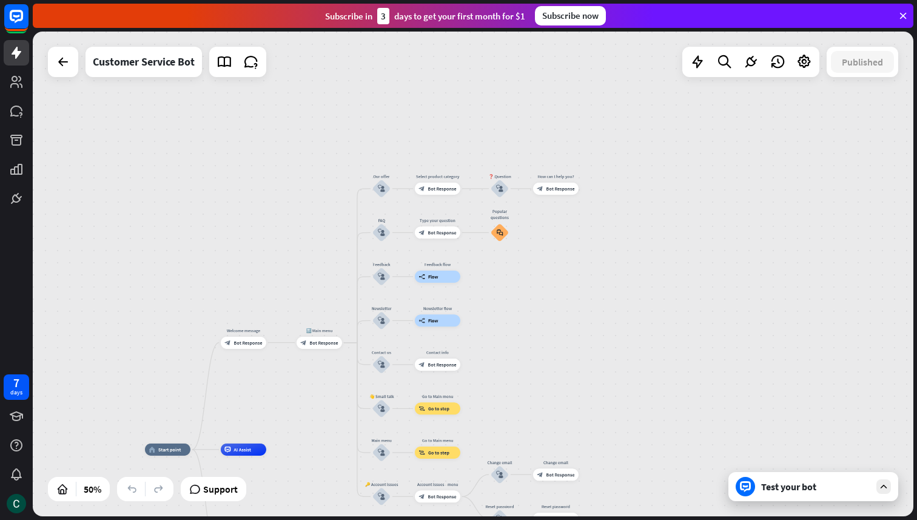
drag, startPoint x: 673, startPoint y: 94, endPoint x: 604, endPoint y: 169, distance: 101.7
click at [603, 169] on div "home_2 Start point Welcome message block_bot_response Bot Response 🔙 Main menu …" at bounding box center [473, 274] width 881 height 485
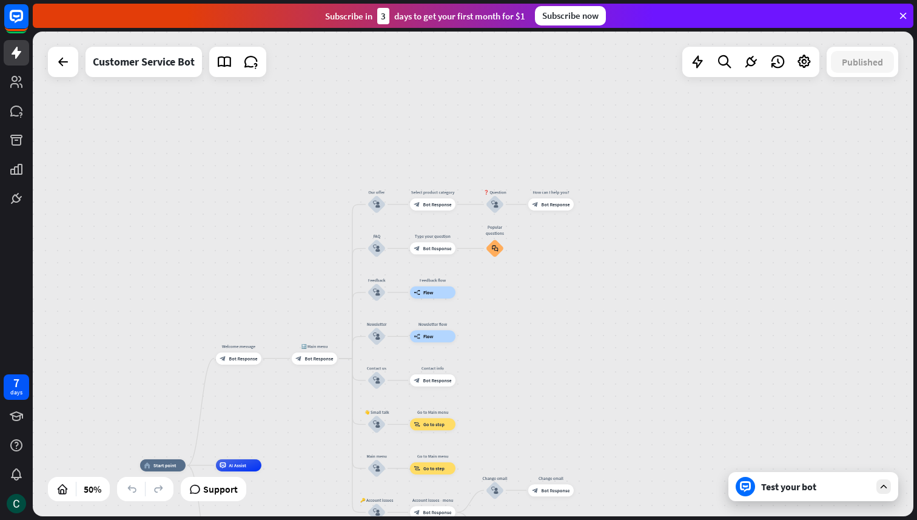
drag, startPoint x: 617, startPoint y: 165, endPoint x: 610, endPoint y: 182, distance: 18.5
click at [609, 182] on div "home_2 Start point Welcome message block_bot_response Bot Response 🔙 Main menu …" at bounding box center [473, 274] width 881 height 485
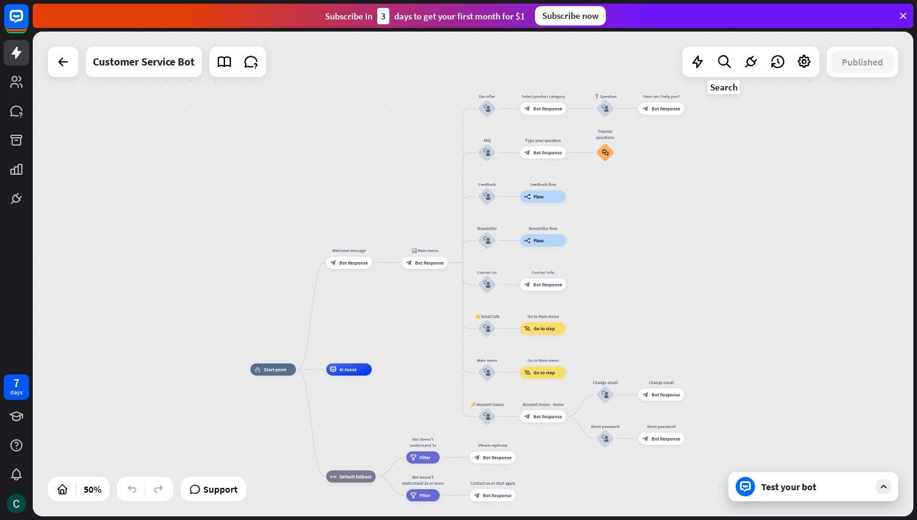
drag, startPoint x: 606, startPoint y: 164, endPoint x: 713, endPoint y: 79, distance: 136.4
click at [713, 79] on div "home_2 Start point Welcome message block_bot_response Bot Response 🔙 Main menu …" at bounding box center [473, 274] width 881 height 485
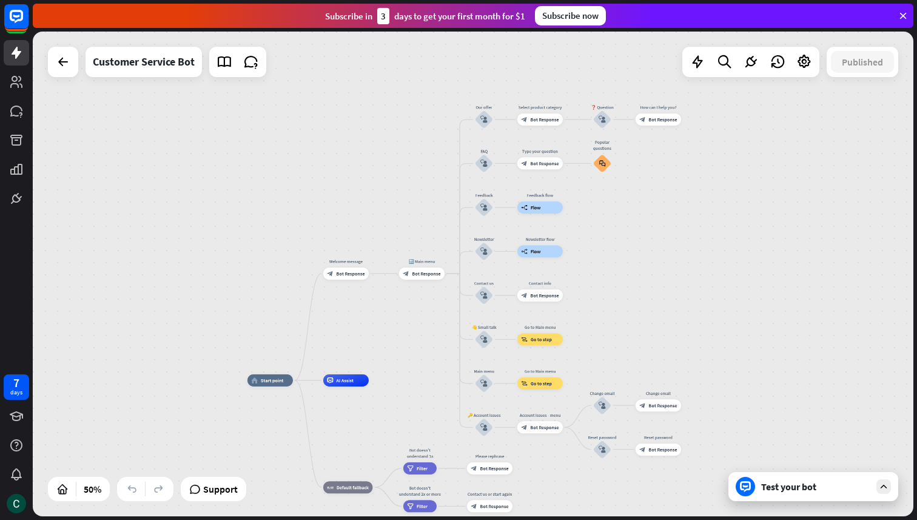
click at [440, 92] on div "home_2 Start point Welcome message block_bot_response Bot Response 🔙 Main menu …" at bounding box center [473, 274] width 881 height 485
click at [483, 120] on icon "block_user_input" at bounding box center [483, 119] width 7 height 7
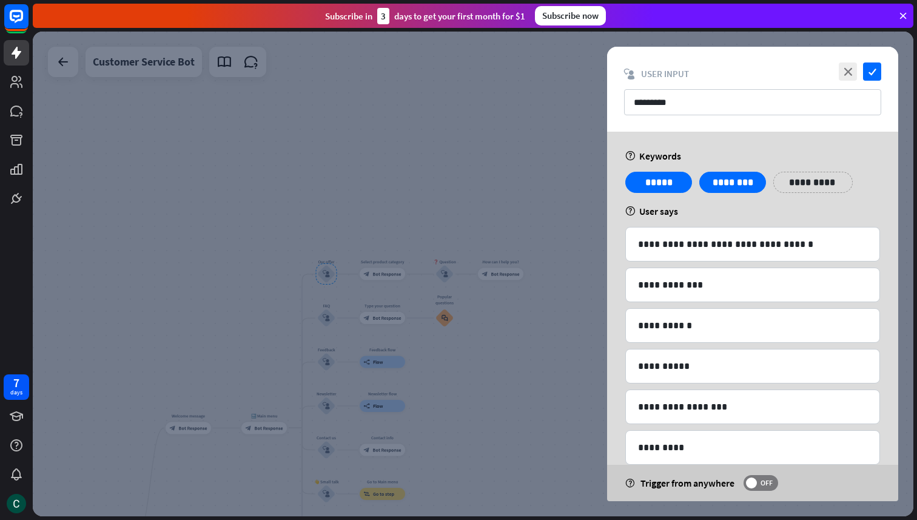
click at [483, 123] on div at bounding box center [473, 274] width 881 height 485
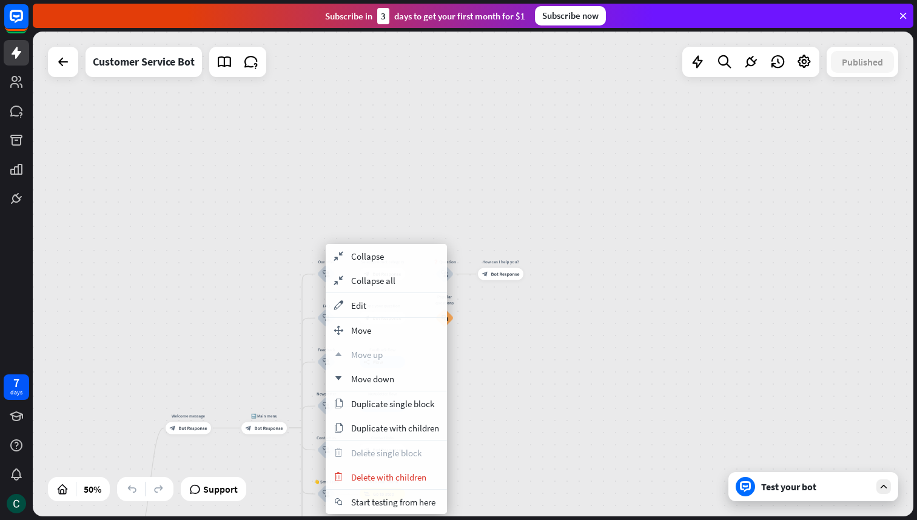
click at [257, 339] on div "home_2 Start point Welcome message block_bot_response Bot Response 🔙 Main menu …" at bounding box center [473, 274] width 881 height 485
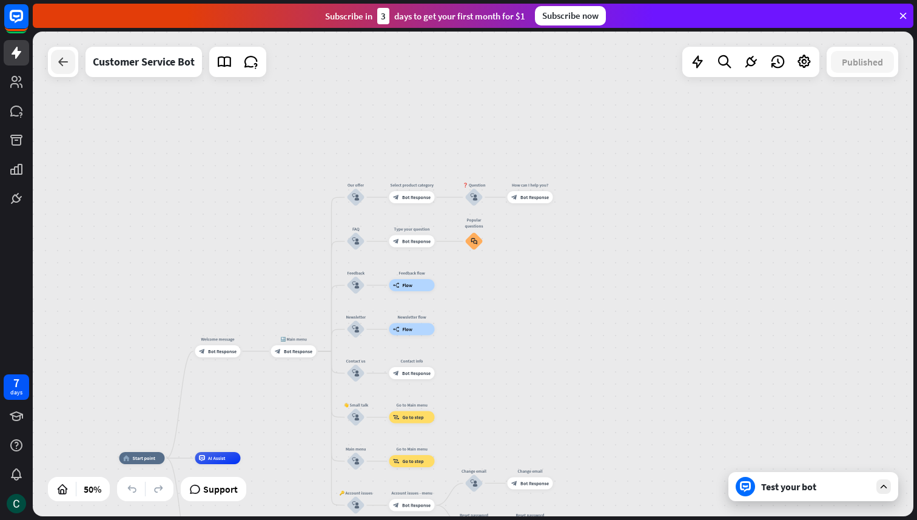
click at [69, 67] on icon at bounding box center [63, 62] width 15 height 15
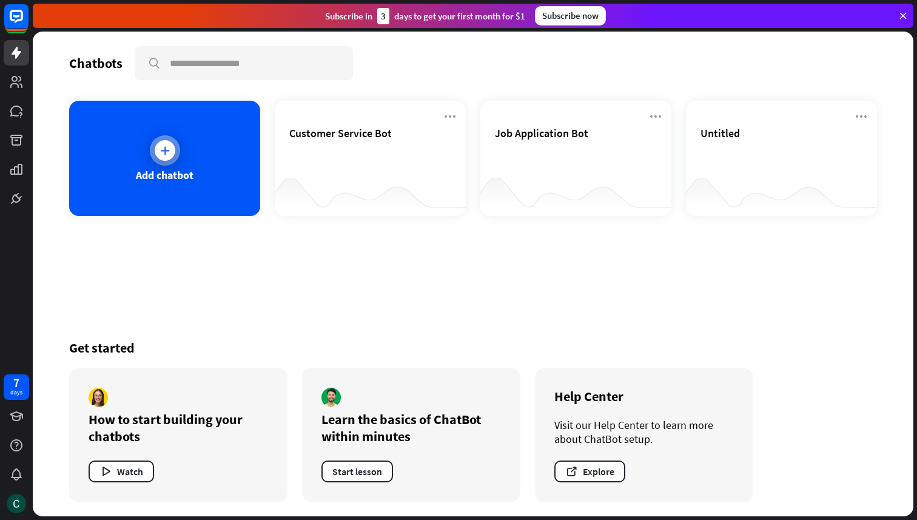
click at [151, 171] on div "Add chatbot" at bounding box center [165, 175] width 58 height 14
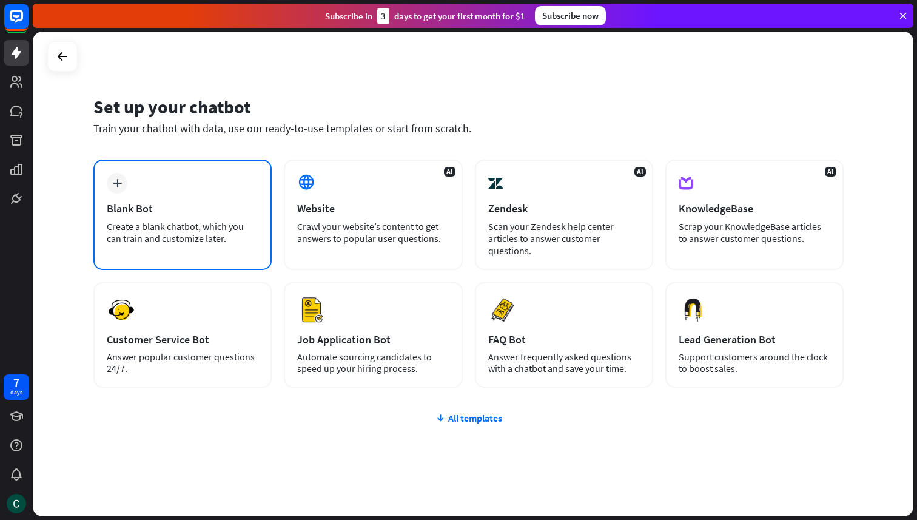
click at [163, 198] on div "plus Blank Bot Create a blank chatbot, which you can train and customize later." at bounding box center [182, 215] width 178 height 110
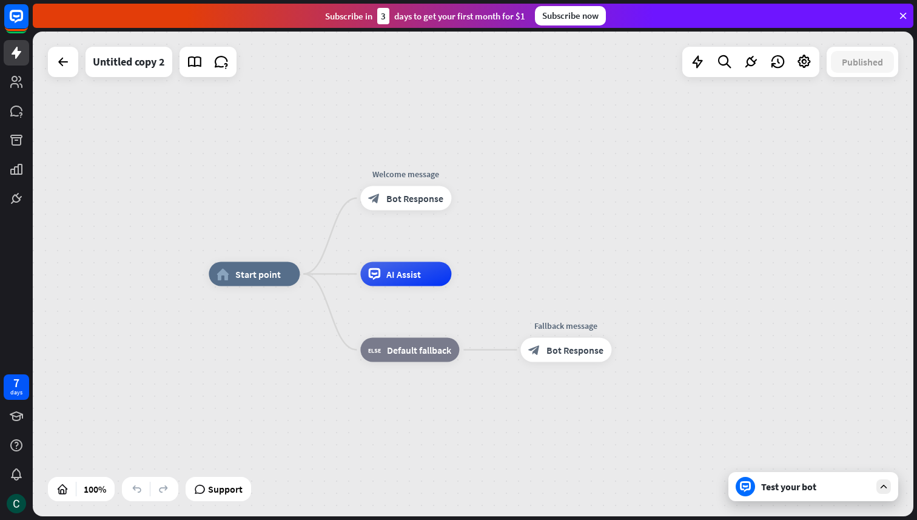
drag, startPoint x: 432, startPoint y: 348, endPoint x: 433, endPoint y: 412, distance: 64.3
click at [433, 412] on div "home_2 Start point Welcome message block_bot_response Bot Response AI Assist Ed…" at bounding box center [649, 516] width 881 height 485
click at [467, 201] on icon "plus" at bounding box center [466, 198] width 9 height 8
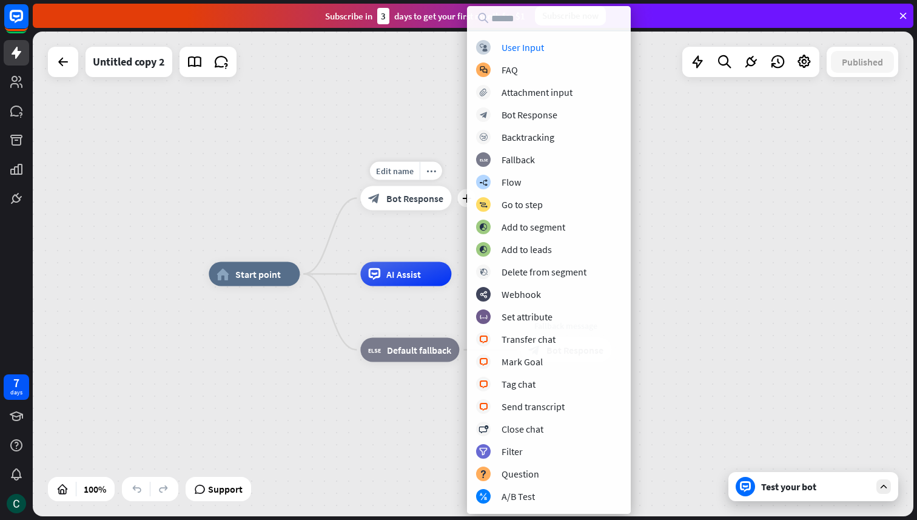
click at [396, 197] on span "Bot Response" at bounding box center [414, 198] width 57 height 12
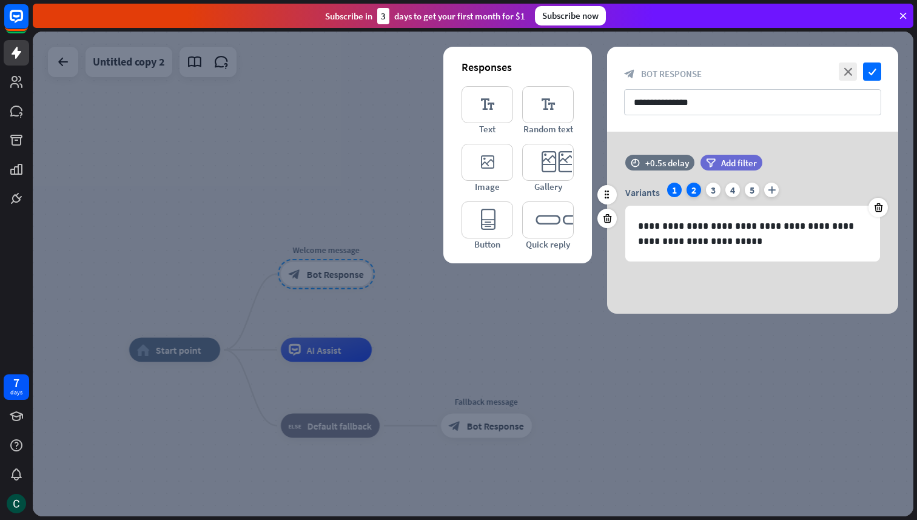
click at [695, 189] on div "2" at bounding box center [694, 190] width 15 height 15
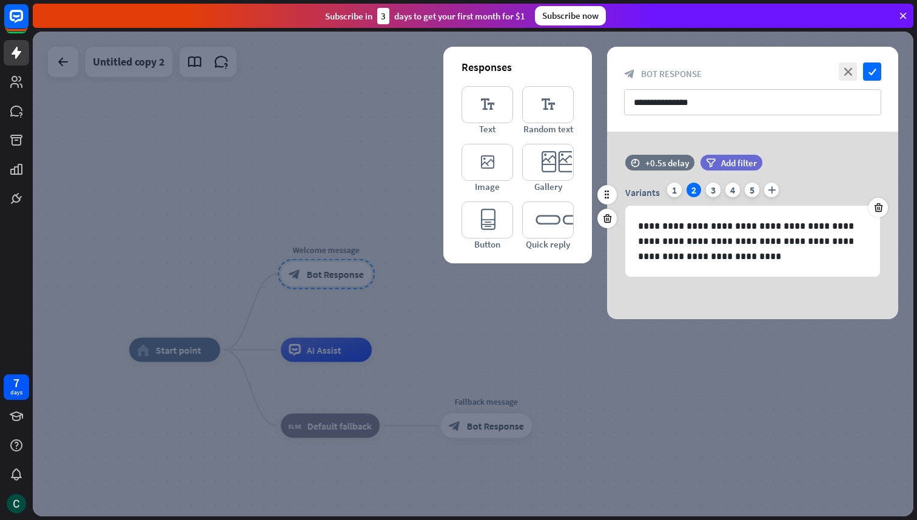
click at [667, 195] on div "Variants 1 2 3 4 5 plus" at bounding box center [752, 192] width 255 height 19
click at [675, 192] on div "1" at bounding box center [674, 190] width 15 height 15
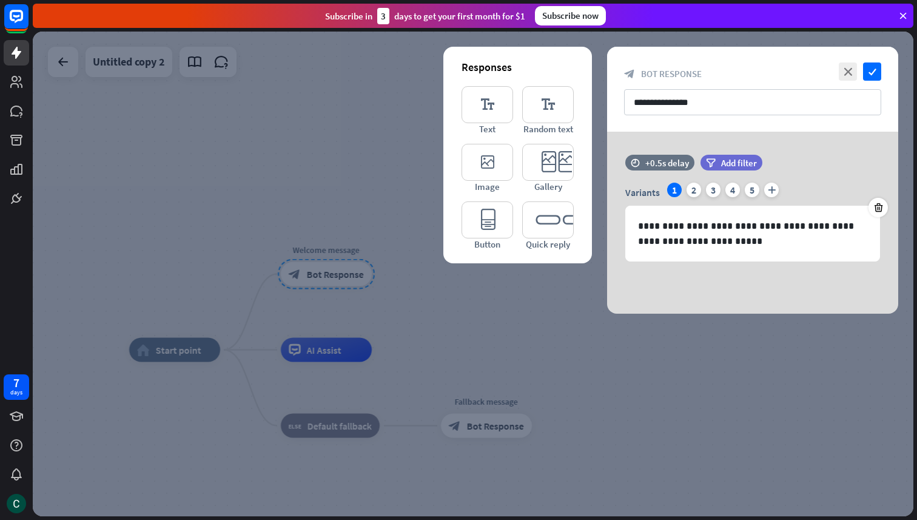
click at [540, 323] on div at bounding box center [473, 274] width 881 height 485
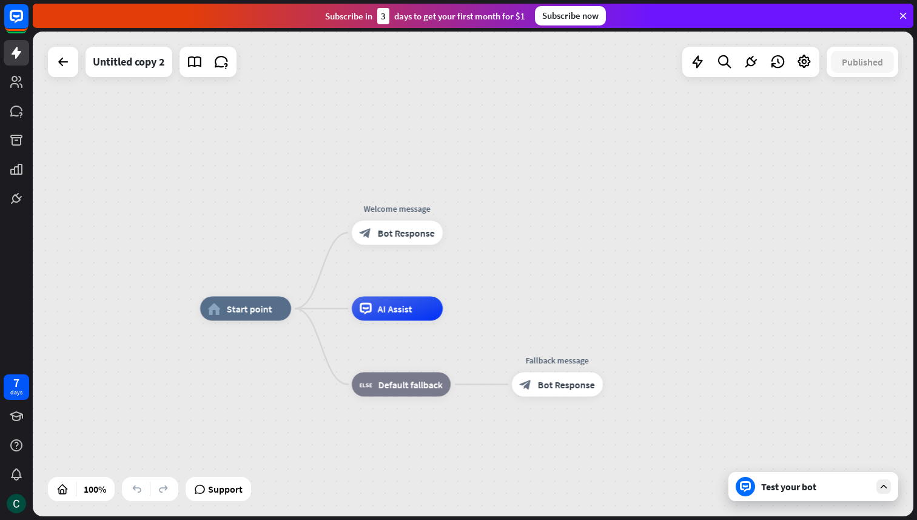
drag, startPoint x: 414, startPoint y: 237, endPoint x: 492, endPoint y: 232, distance: 78.4
click at [492, 232] on div "home_2 Start point Welcome message block_bot_response Bot Response AI Assist bl…" at bounding box center [473, 274] width 881 height 485
click at [302, 308] on icon "plus" at bounding box center [306, 308] width 9 height 8
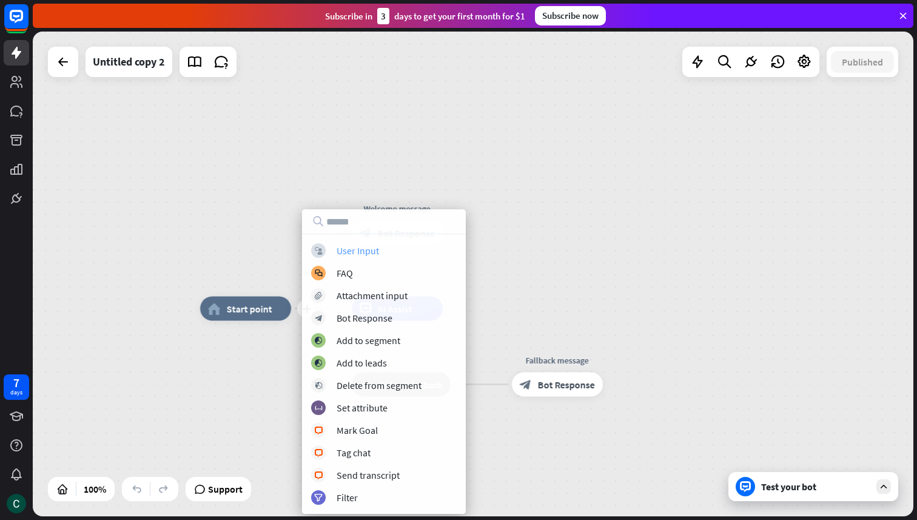
click at [400, 250] on div "block_user_input User Input" at bounding box center [384, 250] width 146 height 15
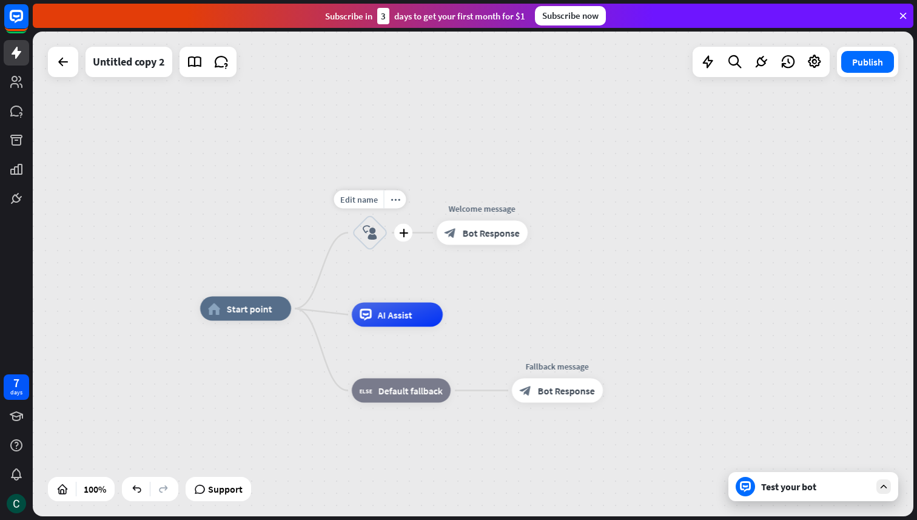
click at [371, 237] on icon "block_user_input" at bounding box center [370, 233] width 15 height 15
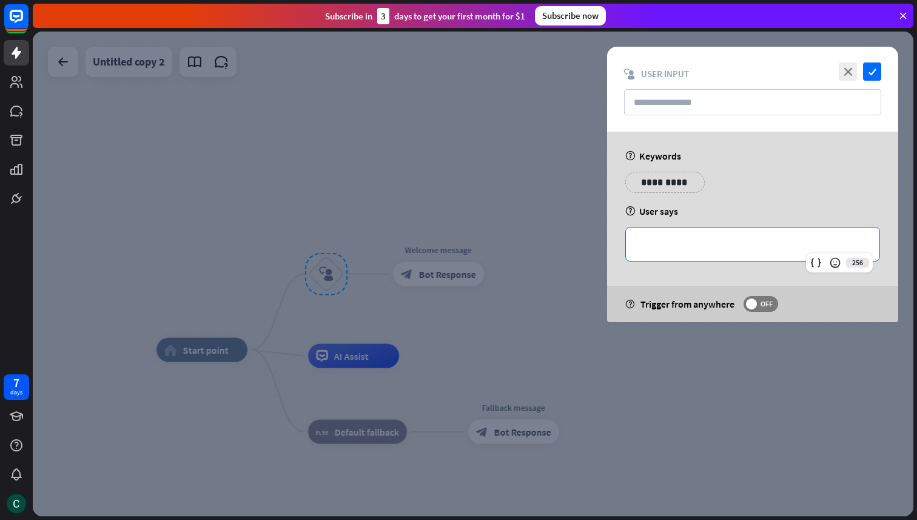
click at [696, 237] on p "**********" at bounding box center [752, 244] width 229 height 15
click at [777, 173] on div "**********" at bounding box center [753, 187] width 262 height 30
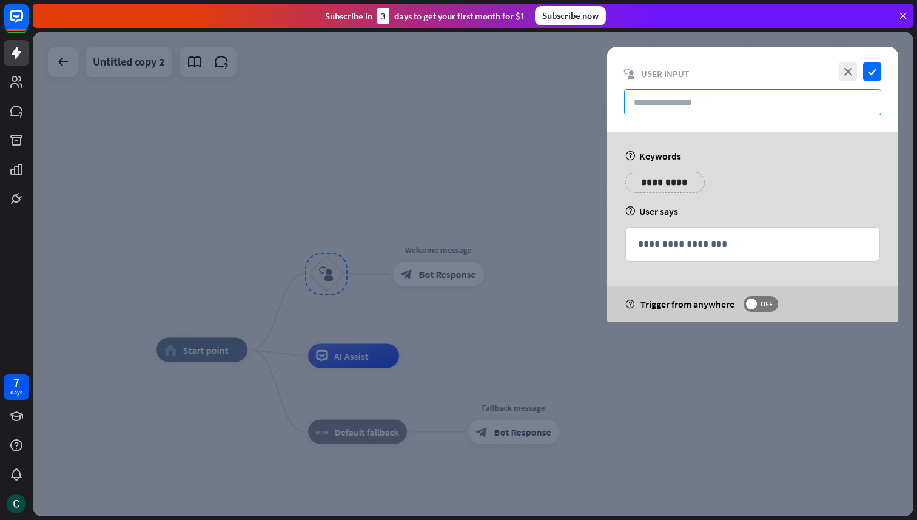
click at [667, 99] on input "text" at bounding box center [752, 102] width 257 height 26
click at [845, 73] on icon "close" at bounding box center [848, 71] width 18 height 18
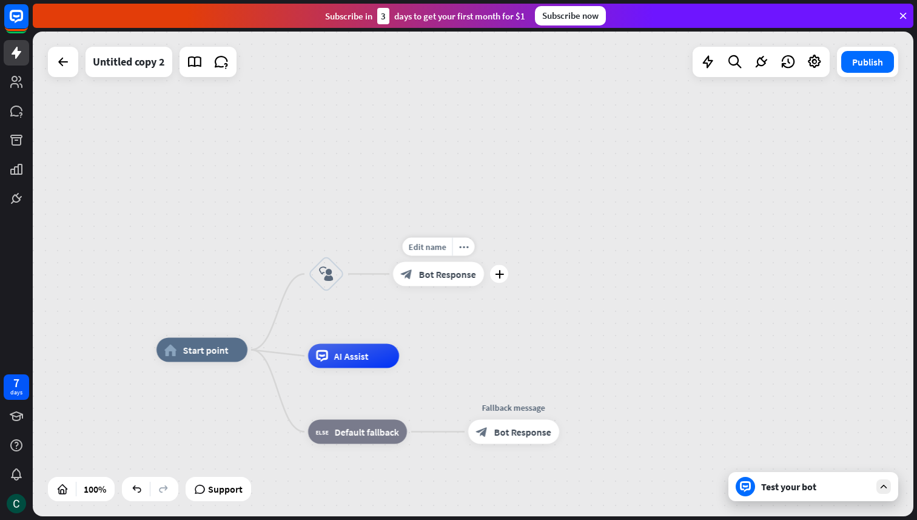
click at [452, 270] on span "Bot Response" at bounding box center [447, 274] width 57 height 12
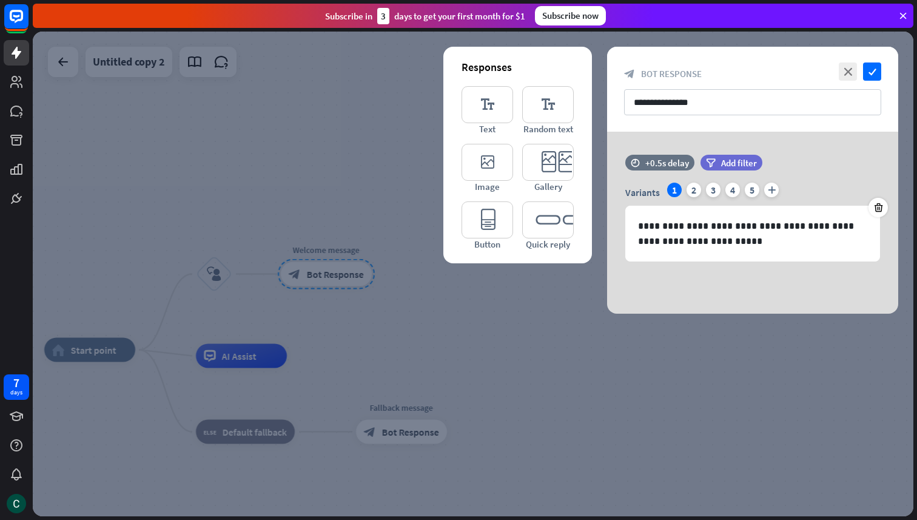
click at [332, 182] on div at bounding box center [473, 274] width 881 height 485
